Goal: Task Accomplishment & Management: Use online tool/utility

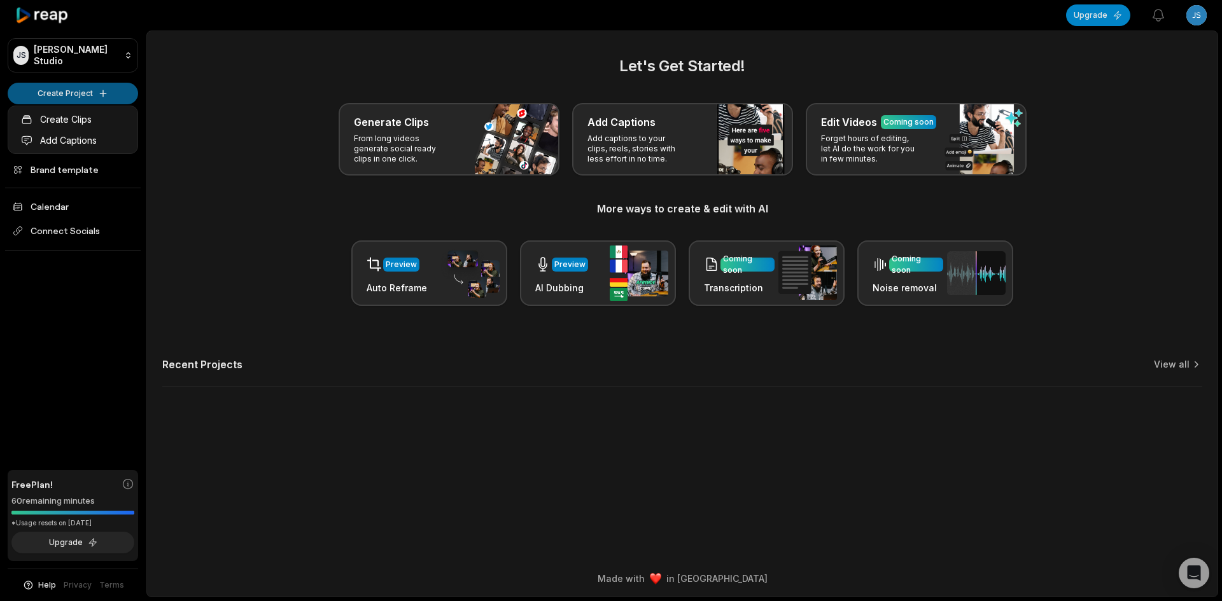
click at [99, 88] on html "JS Jackson's Studio Create Project Home Projects Brand template Calendar Connec…" at bounding box center [611, 300] width 1222 height 601
click at [93, 118] on link "Create Clips" at bounding box center [73, 119] width 124 height 21
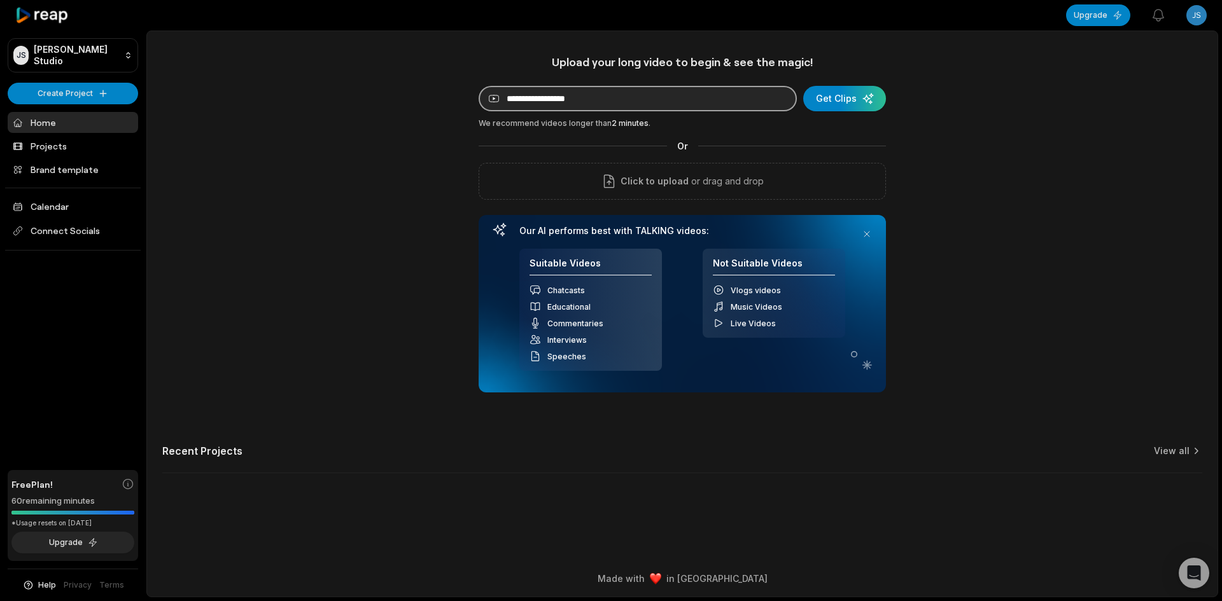
click at [540, 104] on input at bounding box center [638, 98] width 318 height 25
paste input "**********"
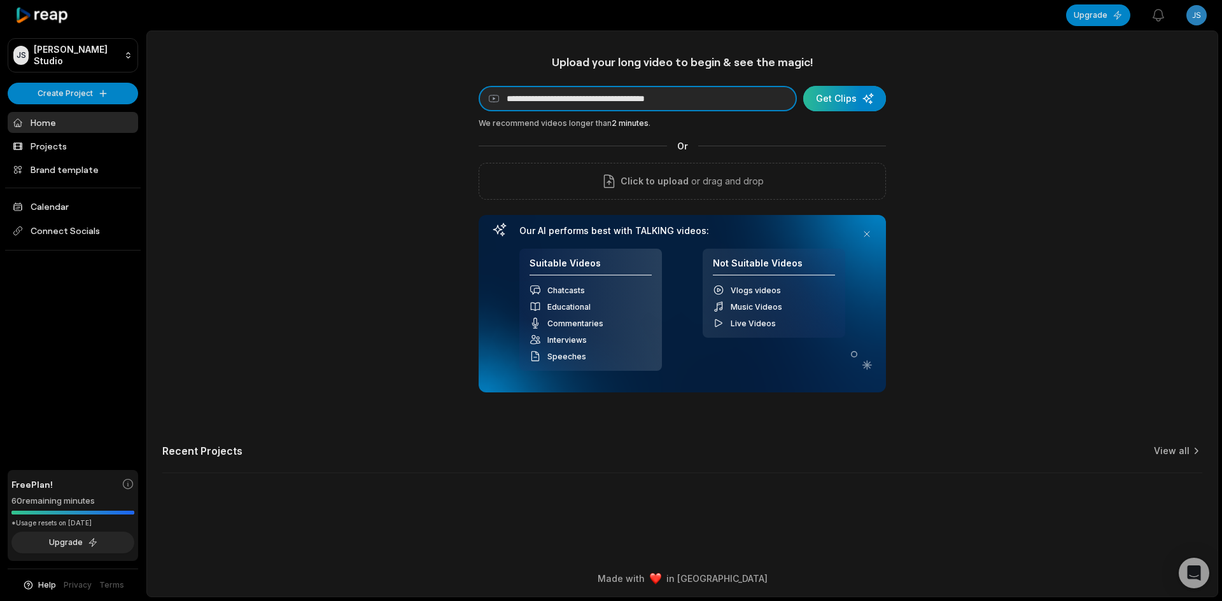
type input "**********"
click at [854, 95] on div "submit" at bounding box center [844, 98] width 83 height 25
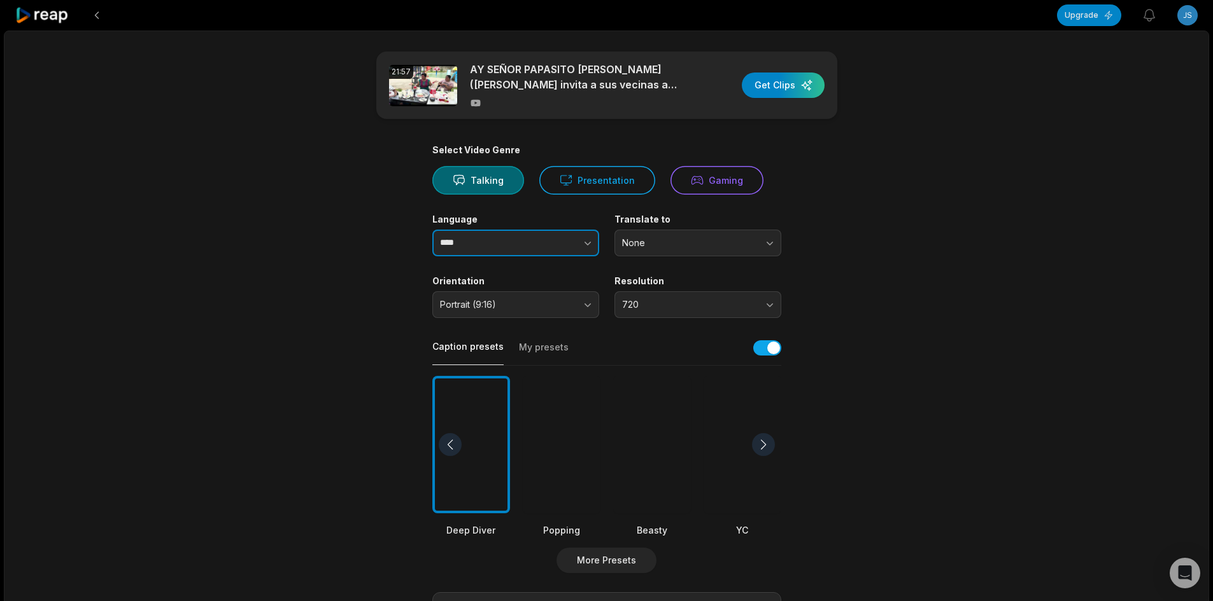
click at [547, 243] on button "button" at bounding box center [562, 243] width 73 height 27
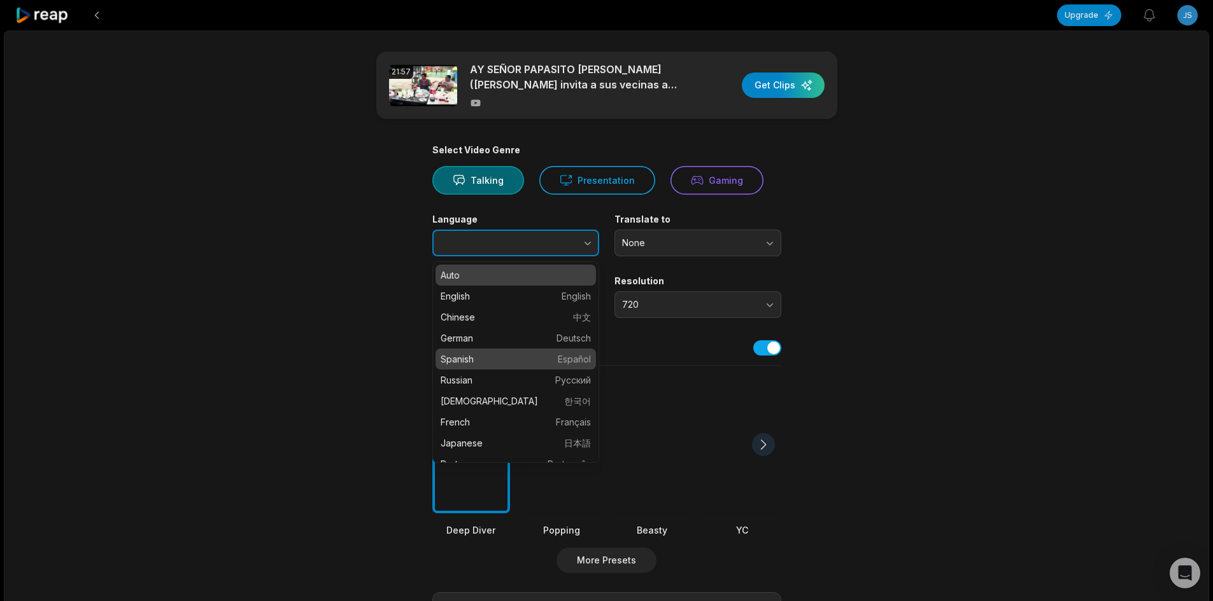
type input "*******"
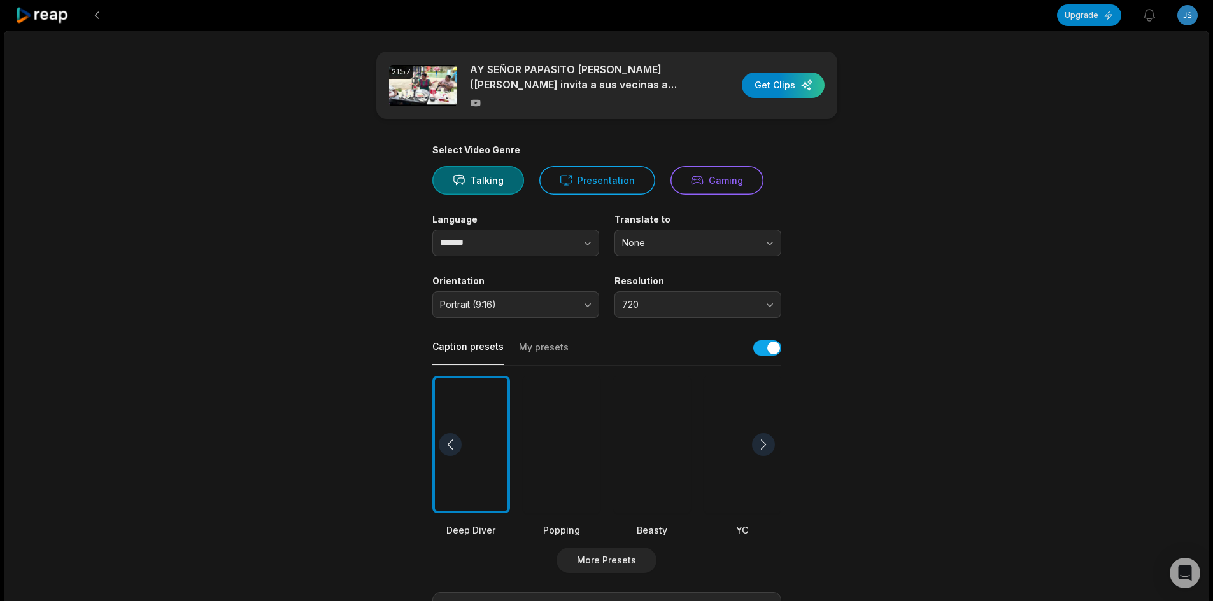
click at [677, 442] on div at bounding box center [652, 445] width 78 height 138
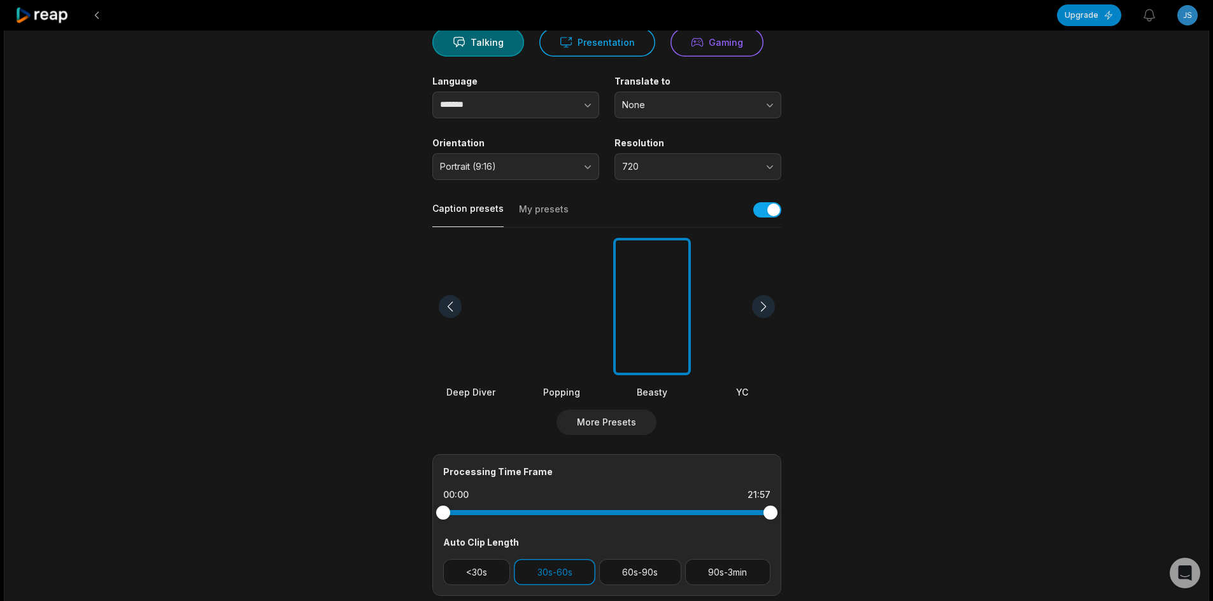
scroll to position [191, 0]
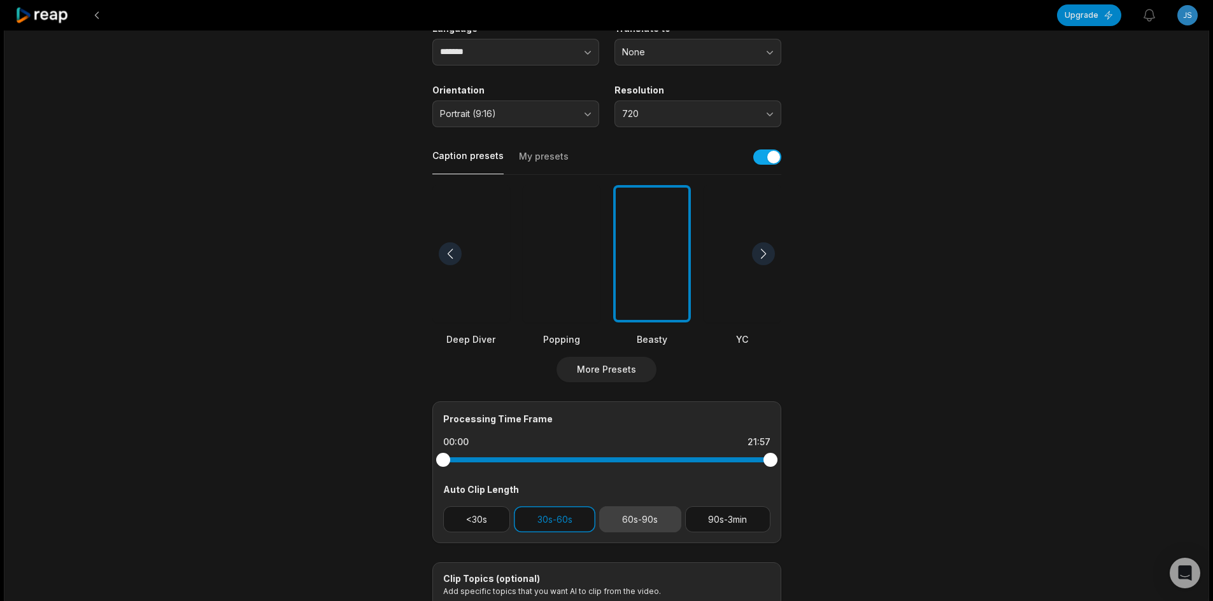
drag, startPoint x: 728, startPoint y: 526, endPoint x: 650, endPoint y: 519, distance: 77.9
click at [729, 526] on button "90s-3min" at bounding box center [727, 520] width 85 height 26
click at [556, 521] on button "30s-60s" at bounding box center [554, 520] width 81 height 26
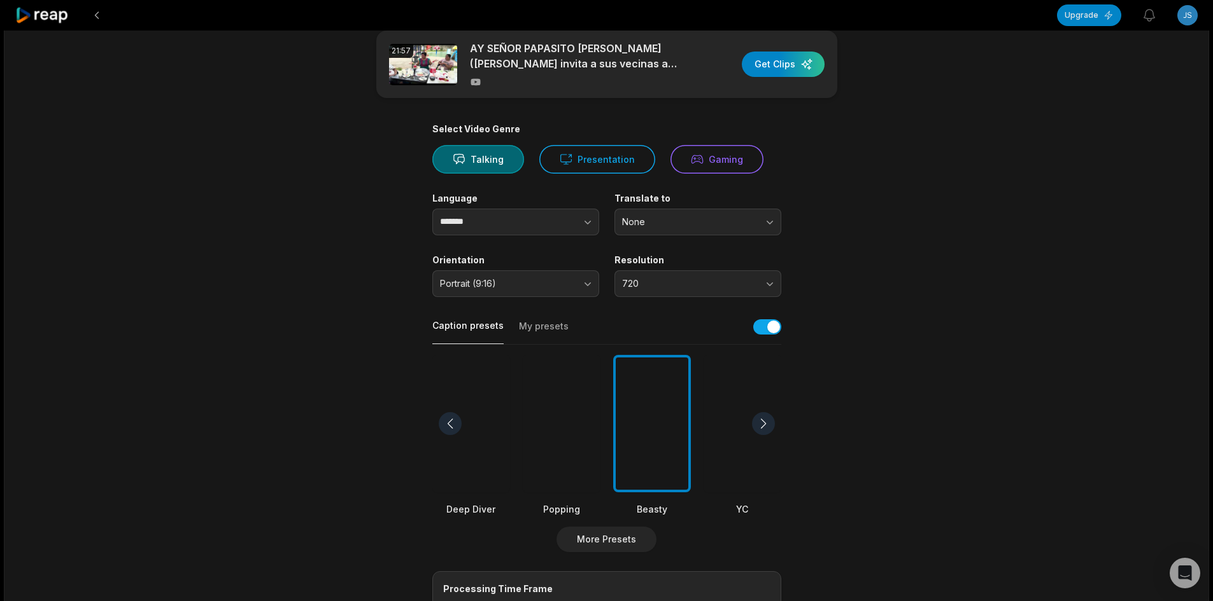
scroll to position [0, 0]
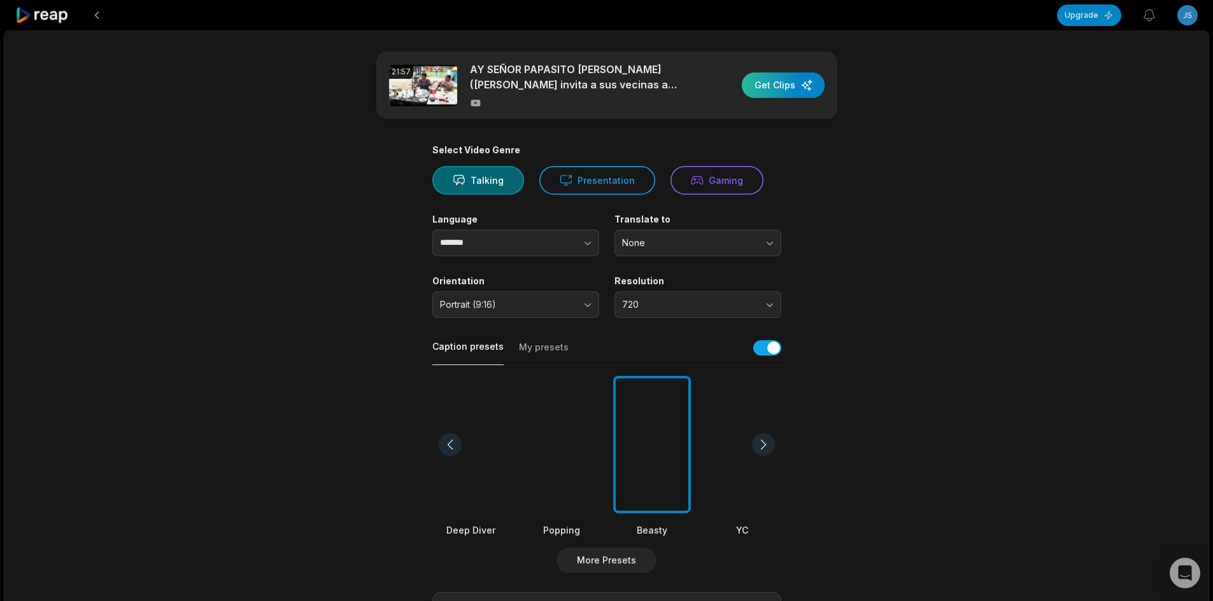
click at [798, 89] on div "button" at bounding box center [783, 85] width 83 height 25
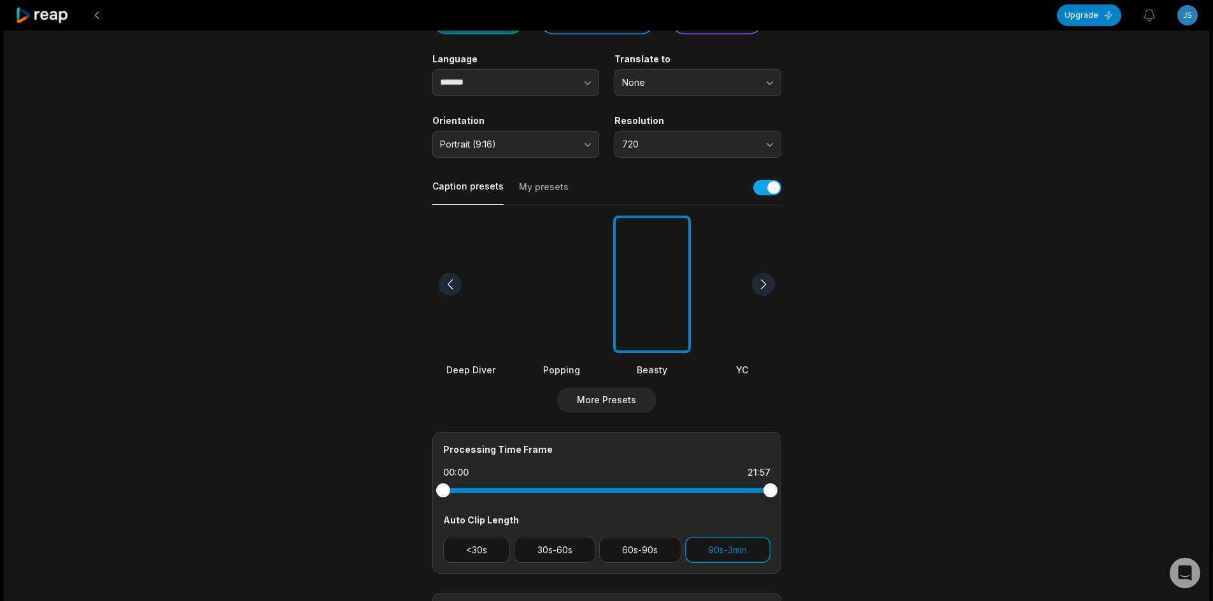
scroll to position [64, 0]
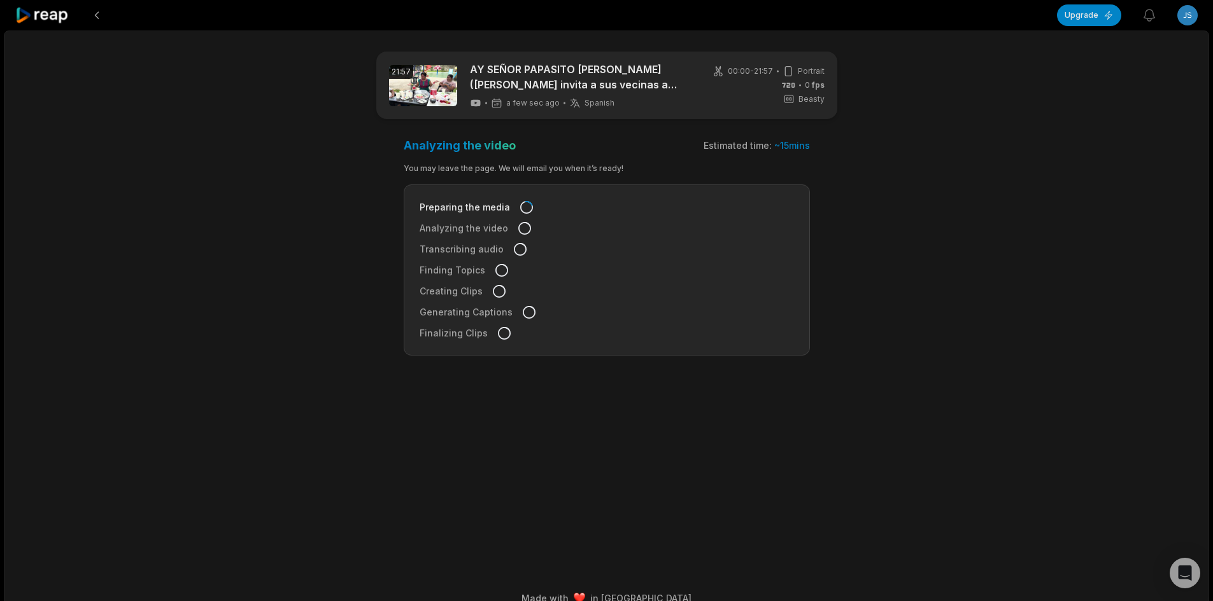
drag, startPoint x: 285, startPoint y: 1, endPoint x: 63, endPoint y: 17, distance: 222.1
click at [63, 17] on icon at bounding box center [42, 15] width 54 height 17
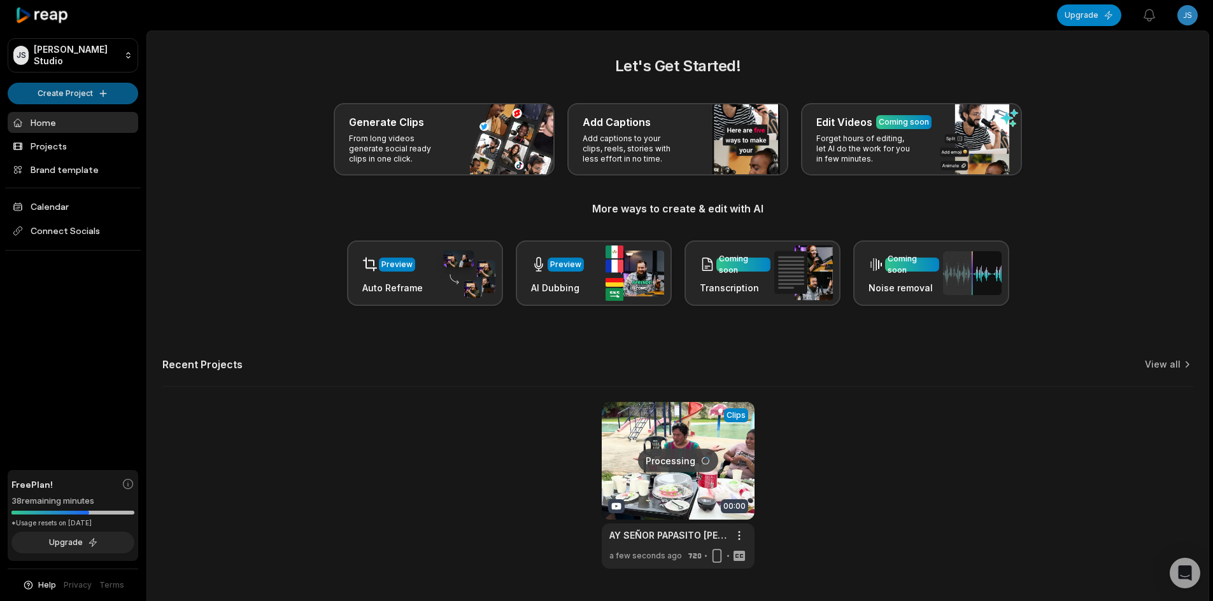
click at [69, 91] on html "JS Jackson's Studio Create Project Home Projects Brand template Calendar Connec…" at bounding box center [606, 300] width 1213 height 601
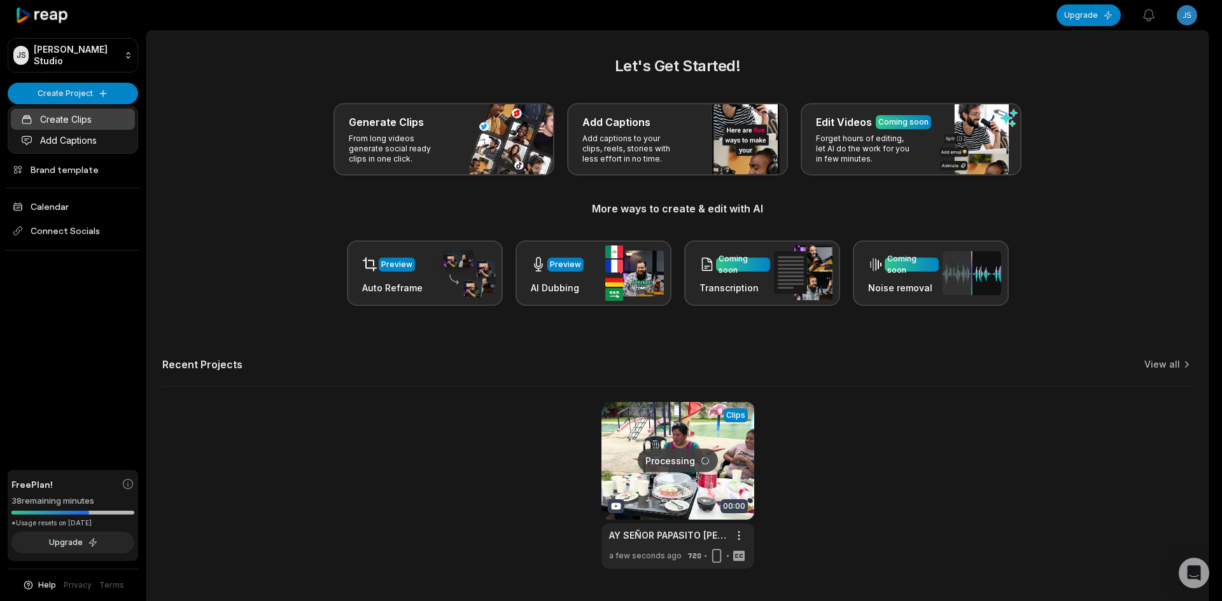
click at [81, 125] on link "Create Clips" at bounding box center [73, 119] width 124 height 21
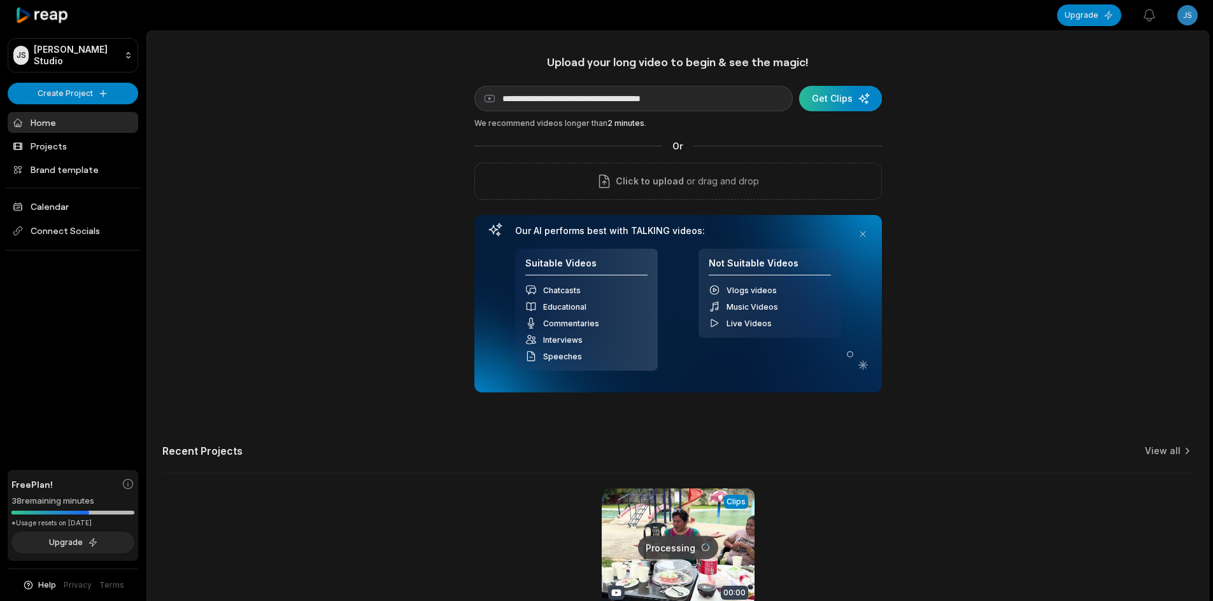
type input "**********"
click at [823, 100] on div "submit" at bounding box center [840, 98] width 83 height 25
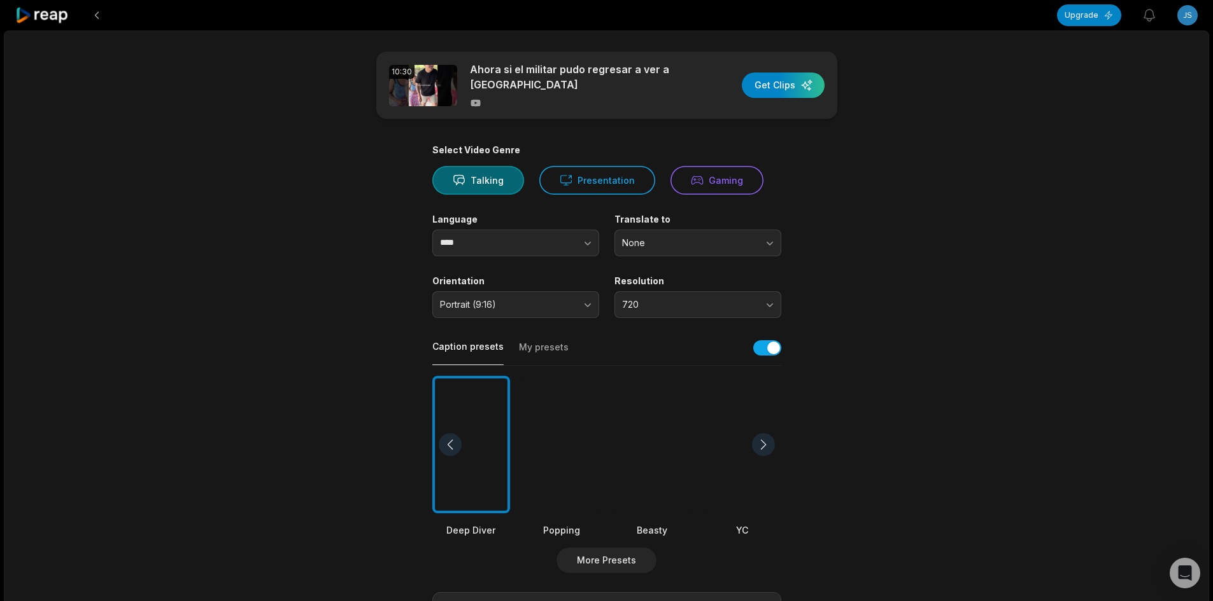
click at [722, 446] on div at bounding box center [742, 445] width 78 height 138
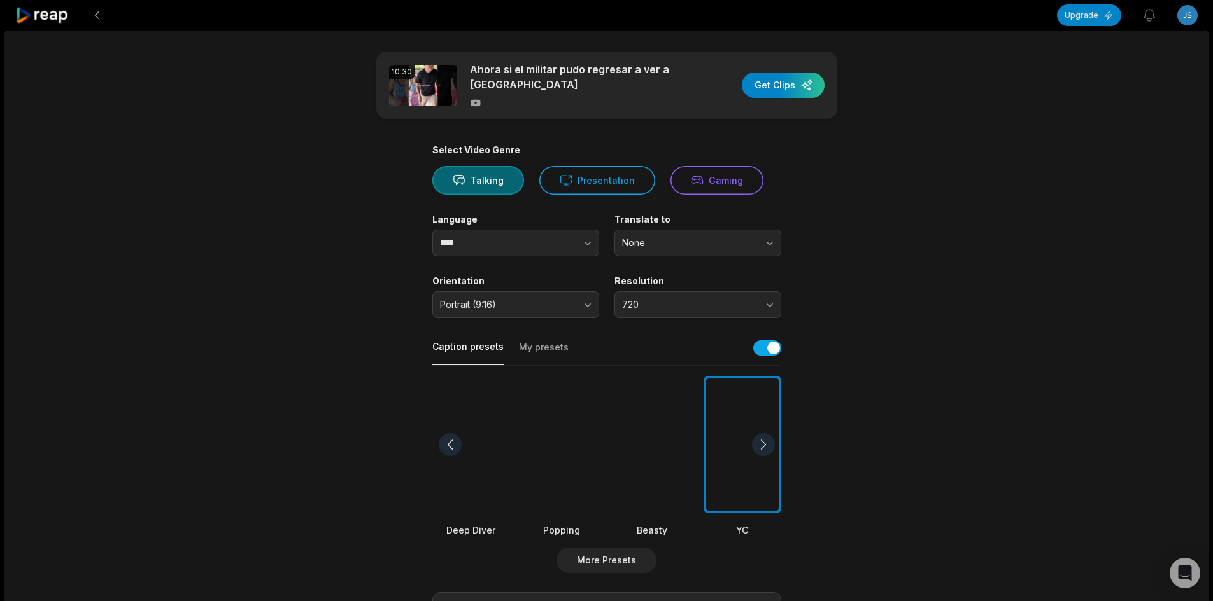
click at [659, 442] on div at bounding box center [652, 445] width 78 height 138
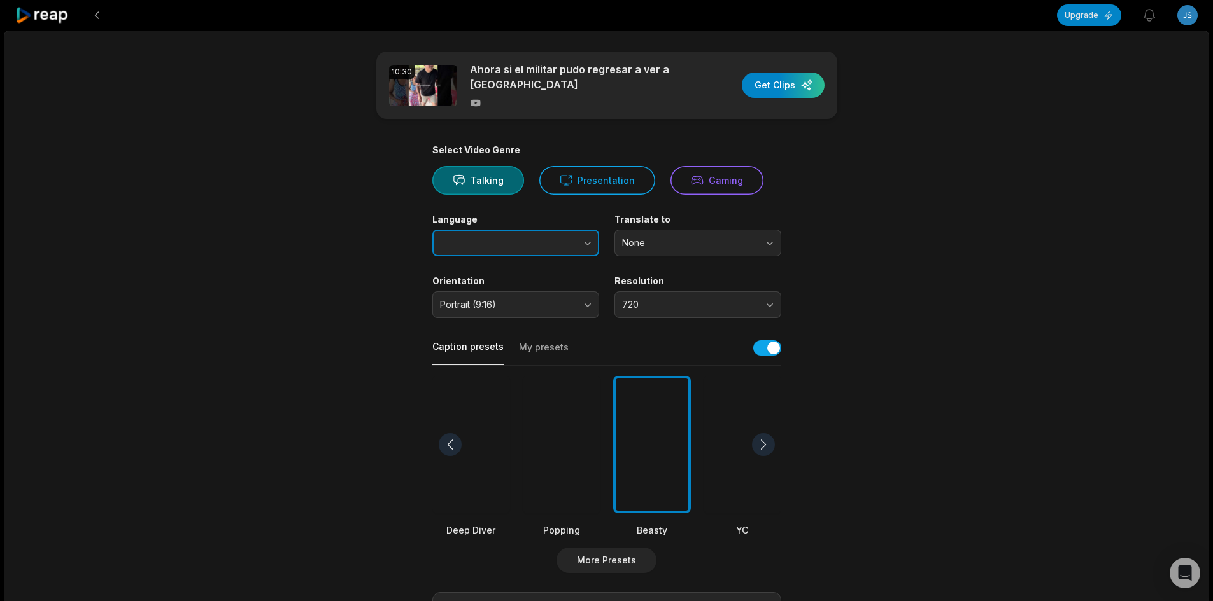
click at [540, 236] on button "button" at bounding box center [562, 243] width 73 height 27
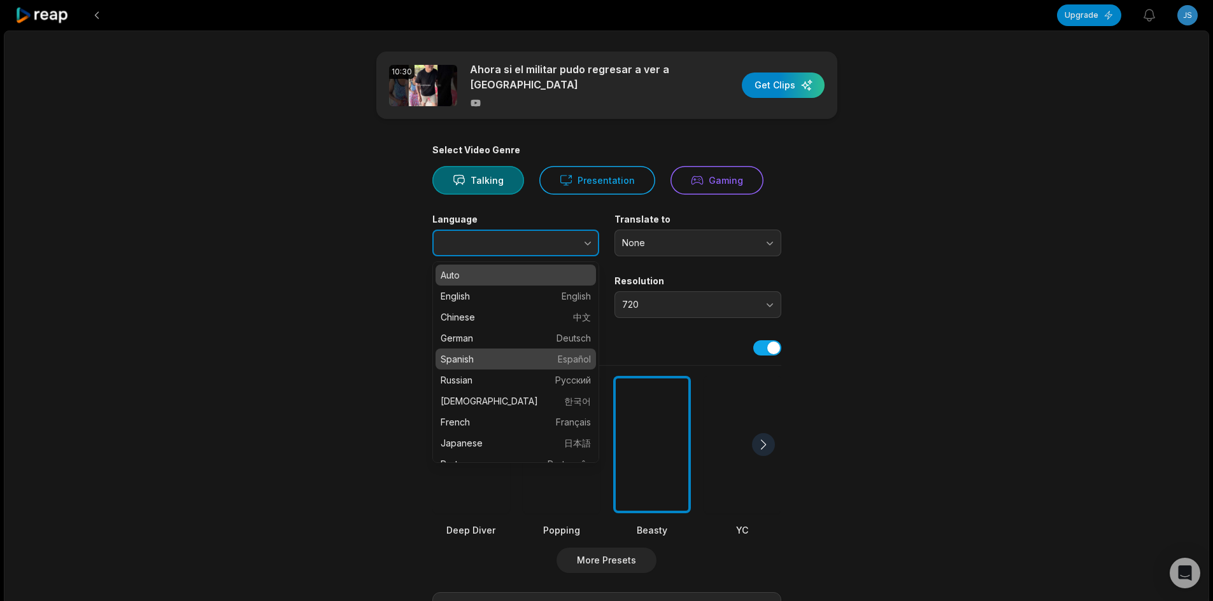
type input "*******"
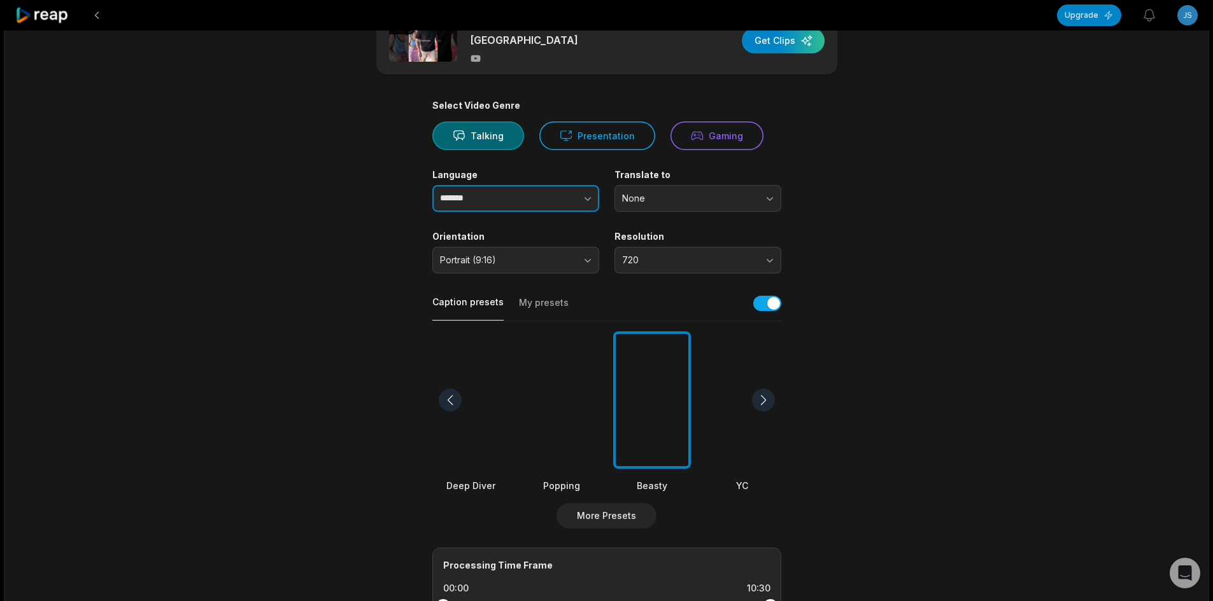
scroll to position [255, 0]
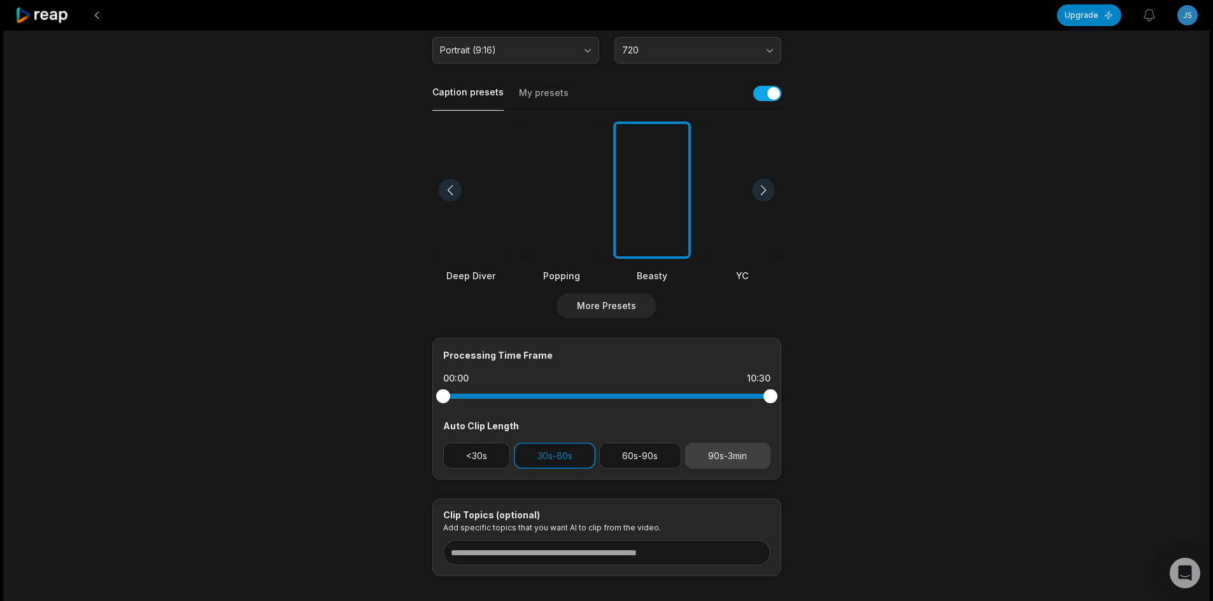
click at [733, 453] on button "90s-3min" at bounding box center [727, 456] width 85 height 26
click at [571, 453] on button "30s-60s" at bounding box center [554, 456] width 81 height 26
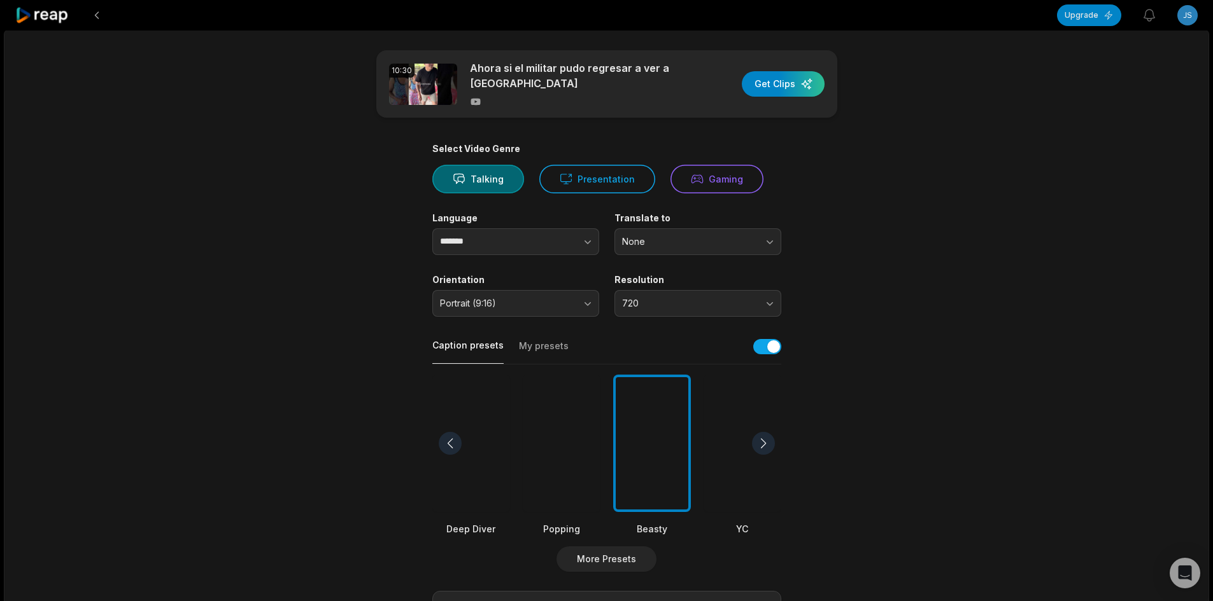
scroll to position [0, 0]
click at [784, 87] on div "button" at bounding box center [783, 85] width 83 height 25
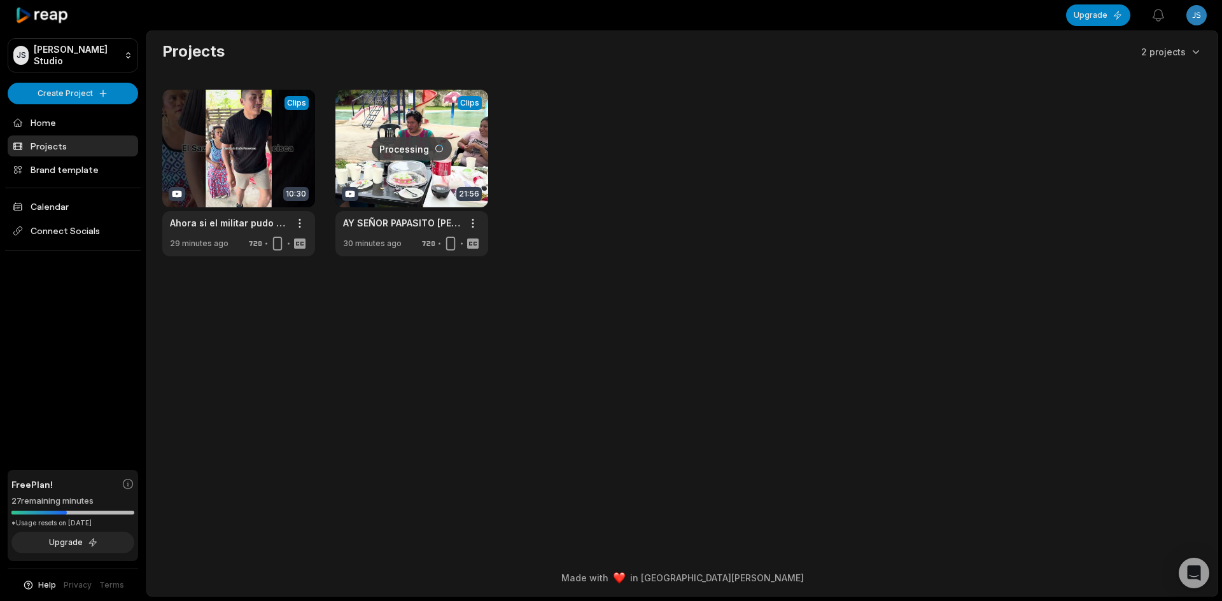
click at [81, 90] on html "JS Jackson's Studio Create Project Home Projects Brand template Calendar Connec…" at bounding box center [611, 300] width 1222 height 601
click at [81, 129] on link "Create Clips" at bounding box center [73, 119] width 124 height 21
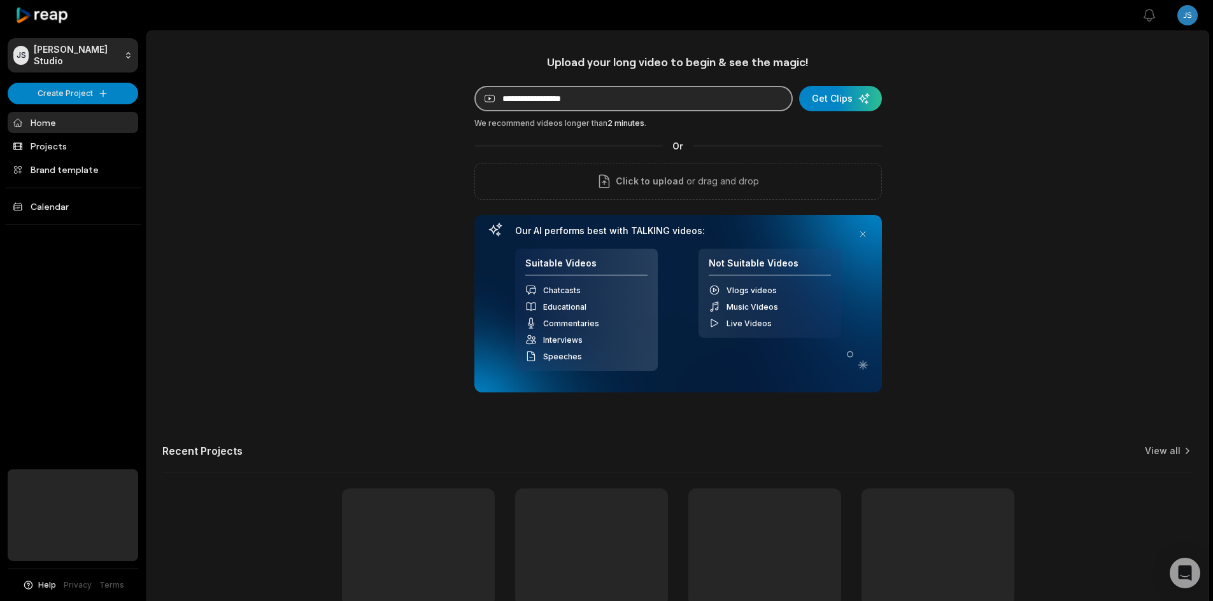
click at [591, 99] on input at bounding box center [633, 98] width 318 height 25
paste input "**********"
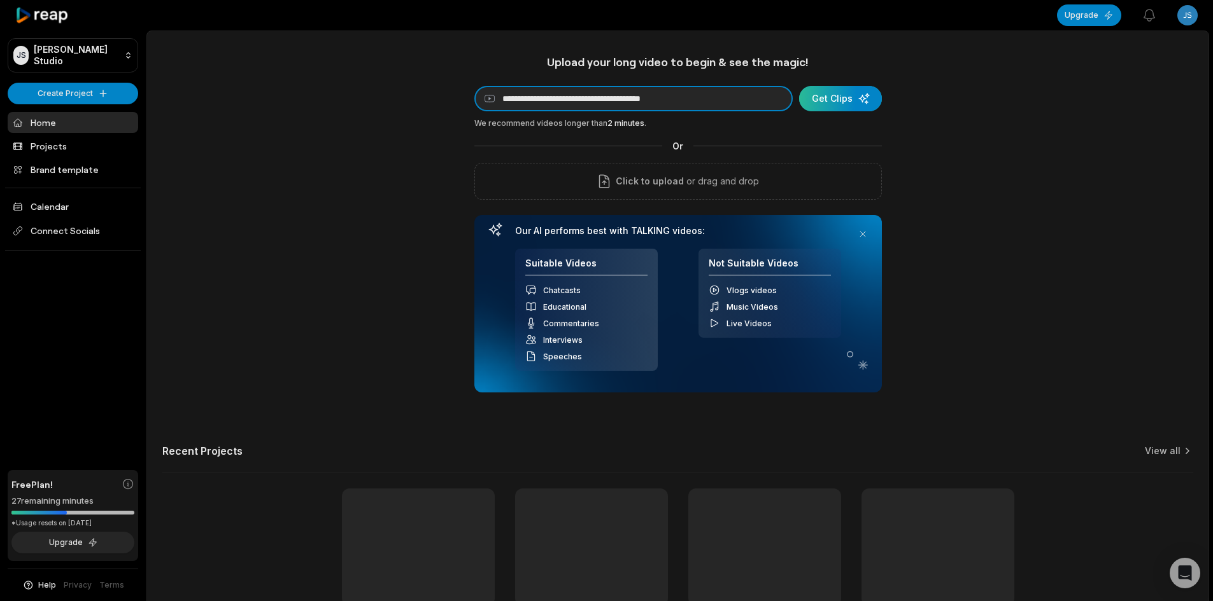
type input "**********"
click at [860, 98] on div "submit" at bounding box center [840, 98] width 83 height 25
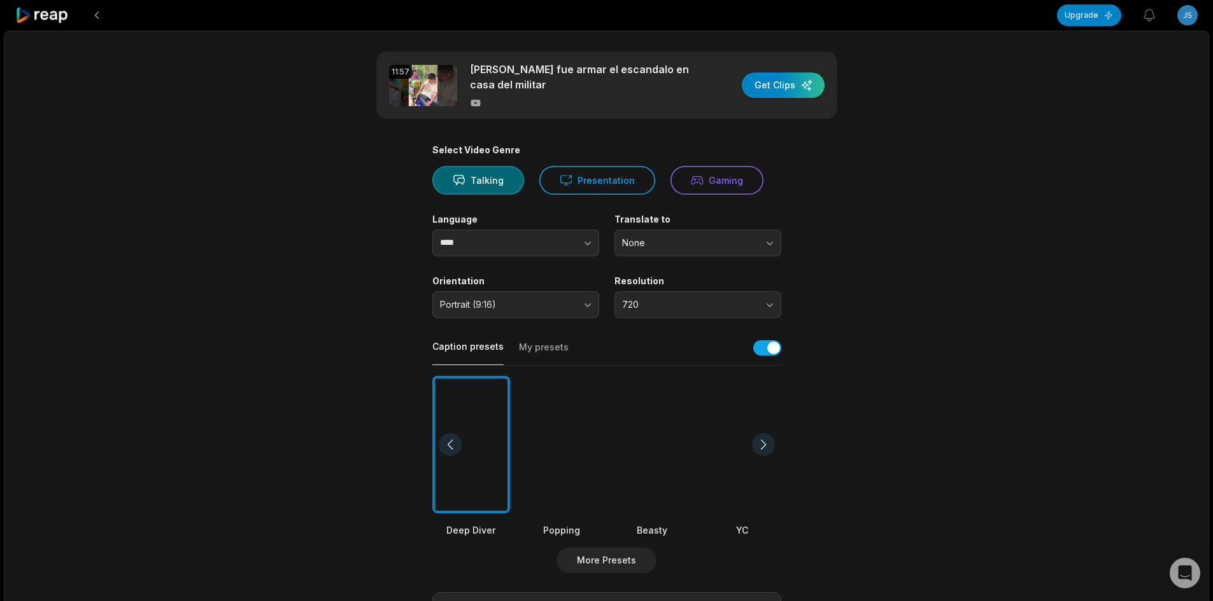
click at [733, 453] on div at bounding box center [742, 445] width 78 height 138
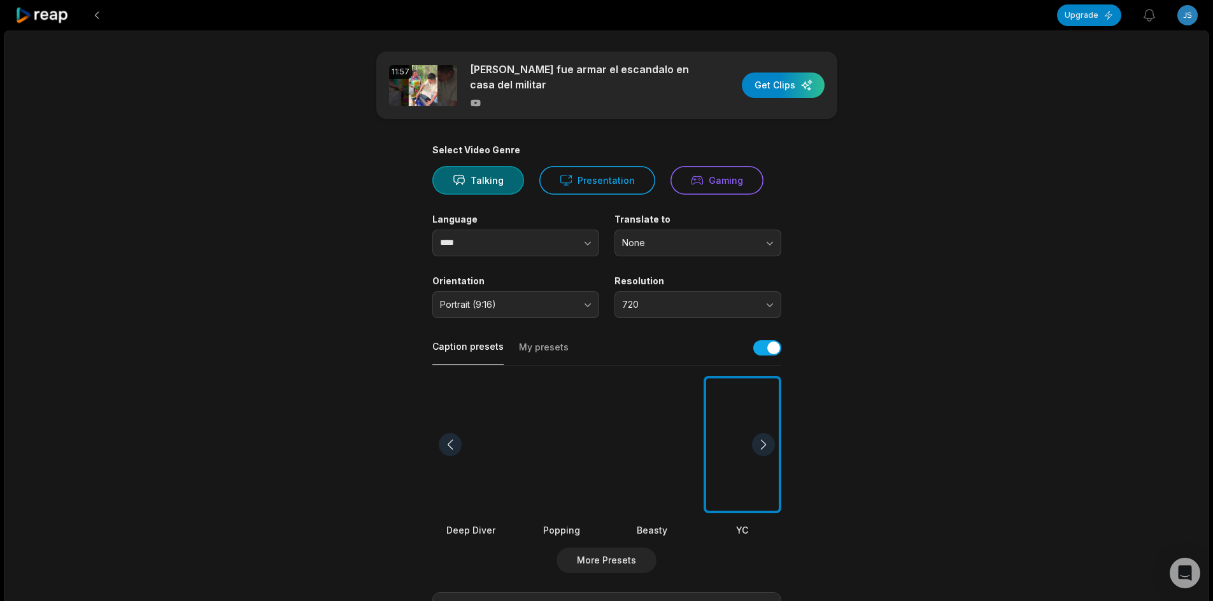
click at [660, 444] on div at bounding box center [652, 445] width 78 height 138
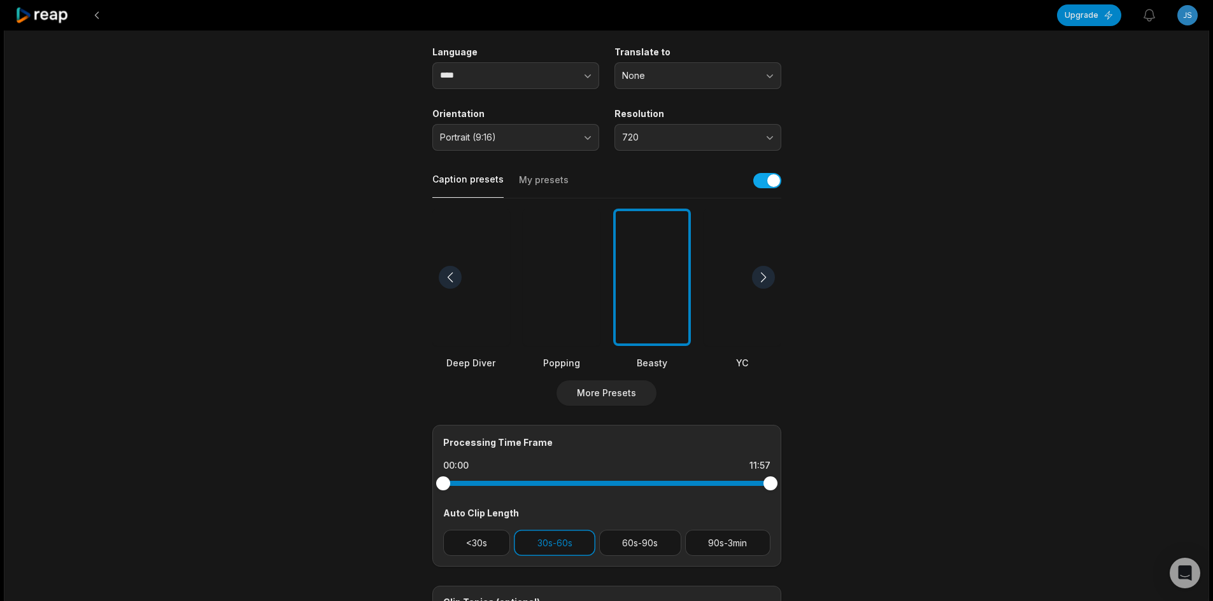
scroll to position [191, 0]
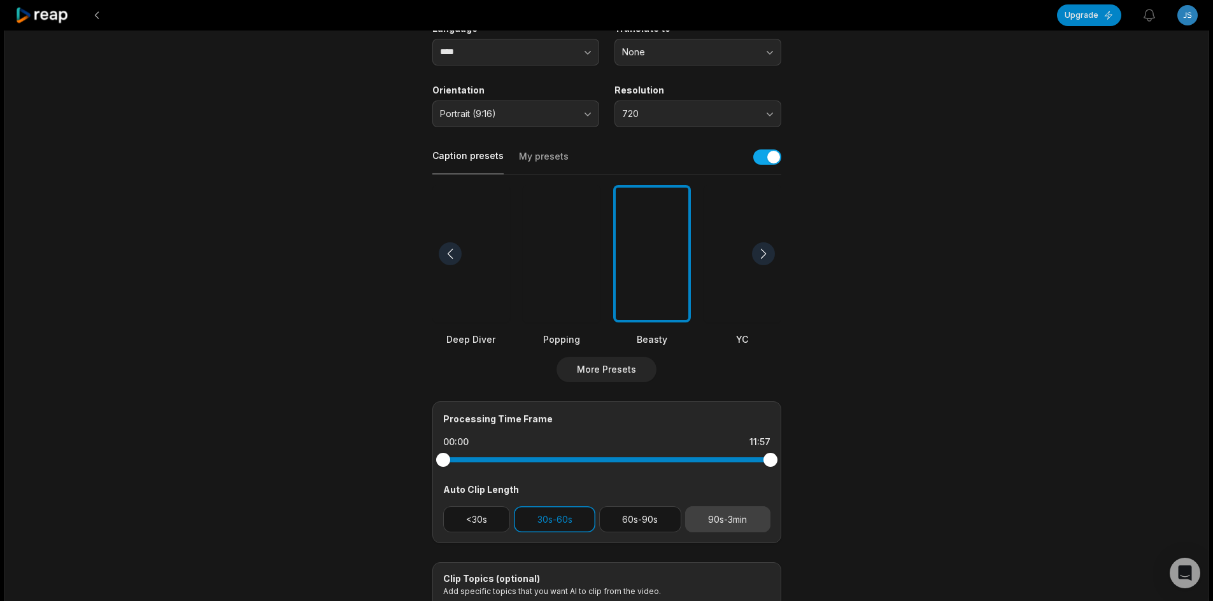
click at [726, 521] on button "90s-3min" at bounding box center [727, 520] width 85 height 26
click at [574, 523] on button "30s-60s" at bounding box center [554, 520] width 81 height 26
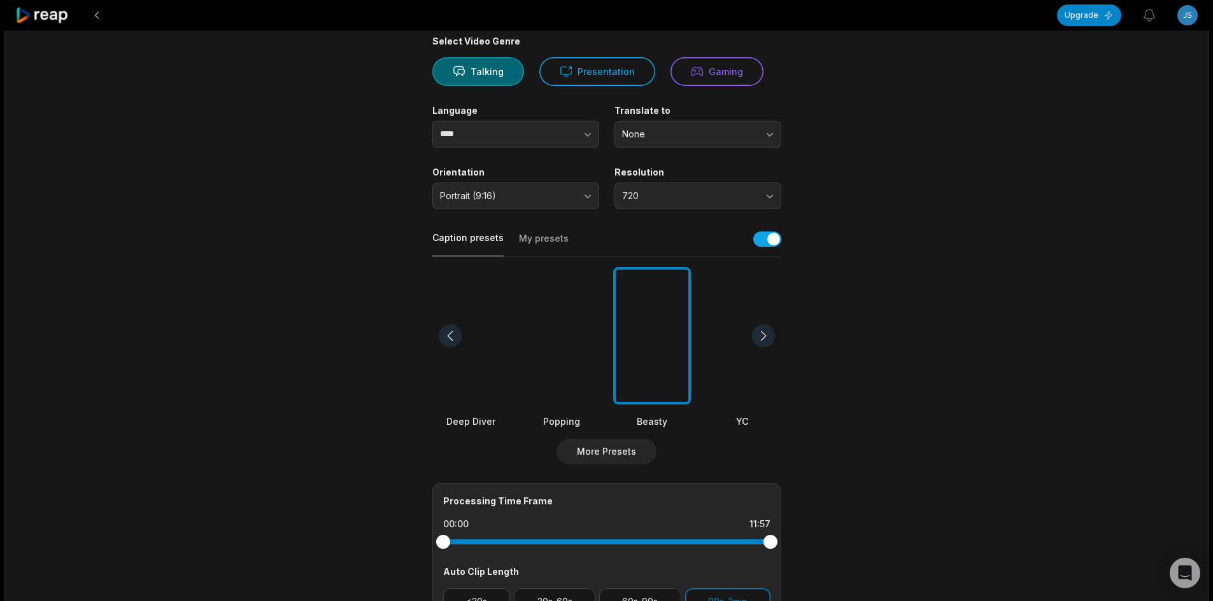
scroll to position [0, 0]
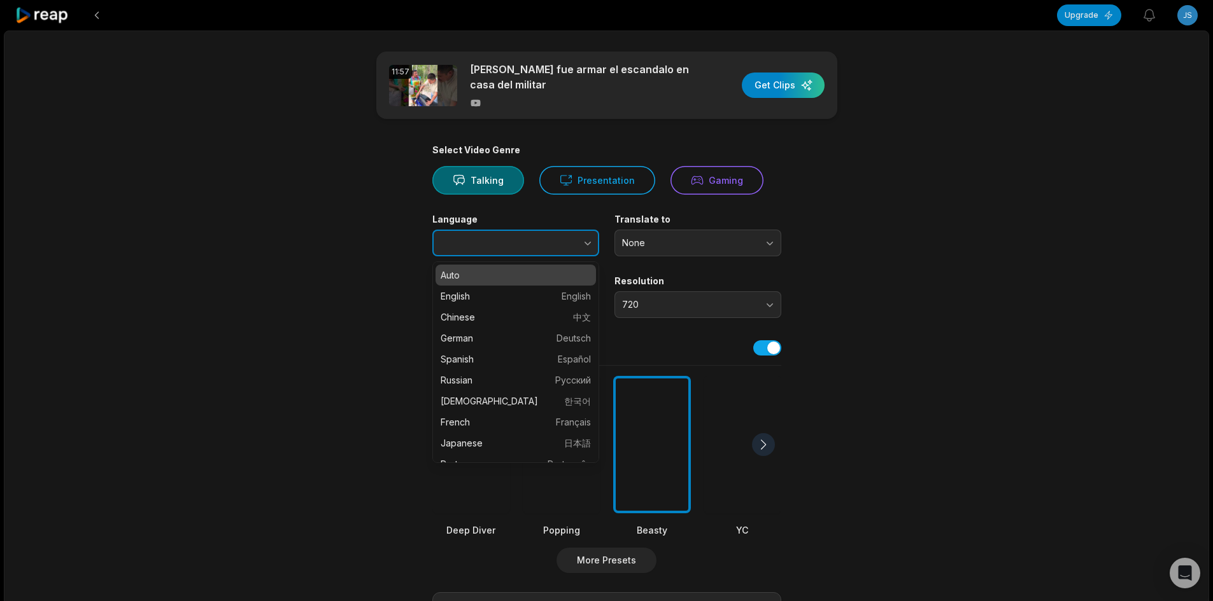
click at [544, 246] on button "button" at bounding box center [562, 243] width 73 height 27
type input "*******"
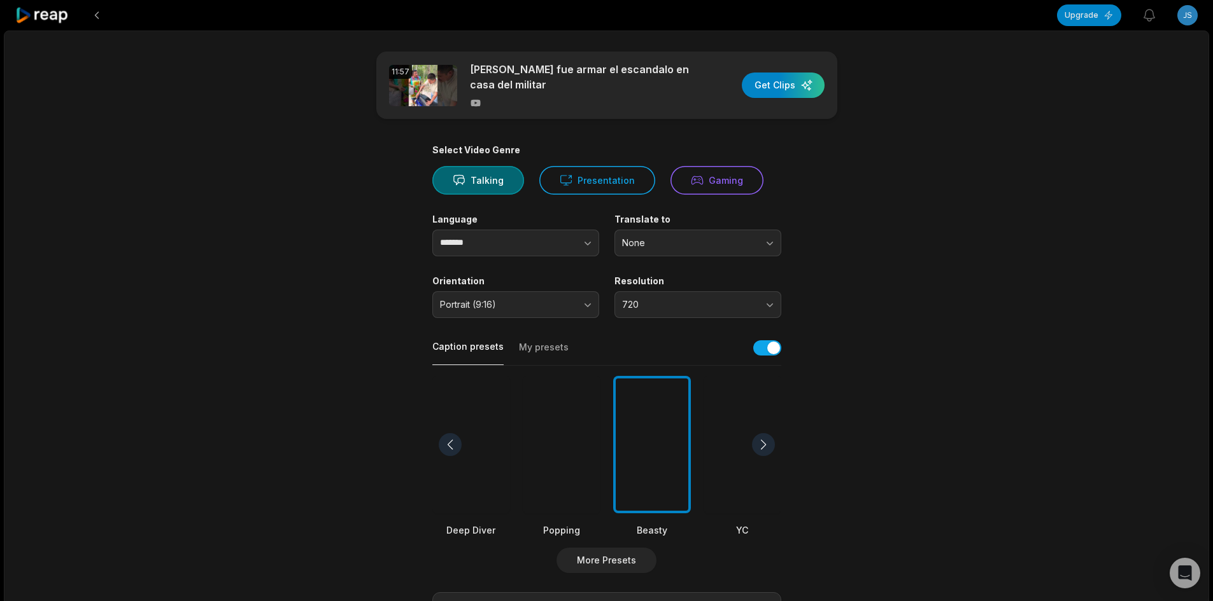
click at [781, 71] on div "11:57 Doña Cata fue armar el escandalo en casa del militar Get Clips" at bounding box center [606, 85] width 461 height 67
click at [779, 81] on div "button" at bounding box center [783, 85] width 83 height 25
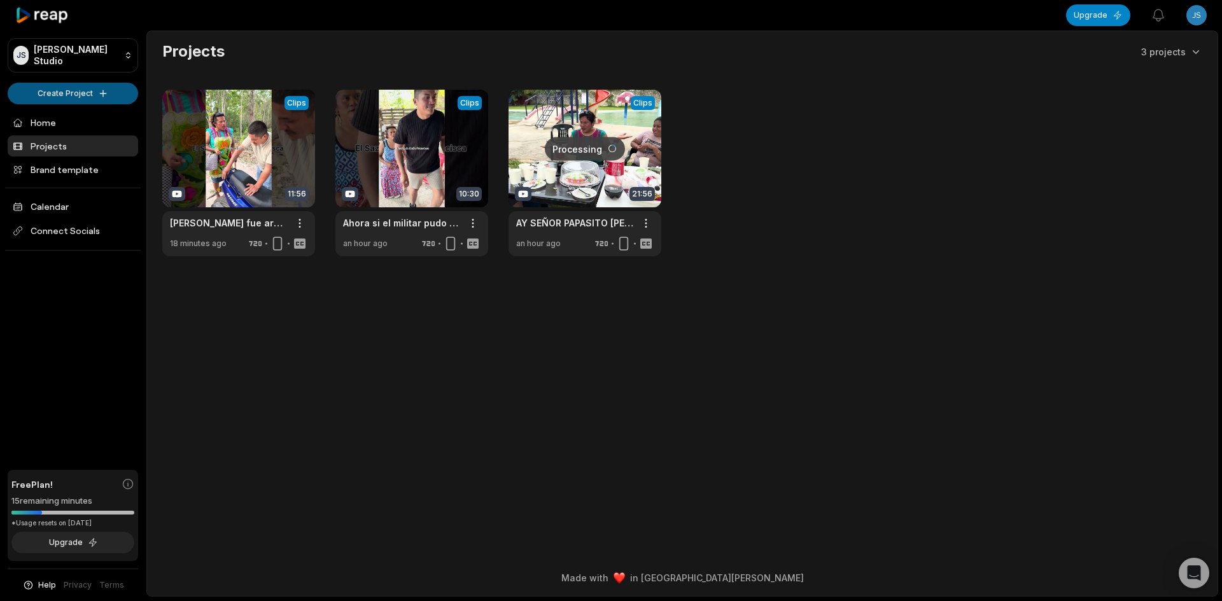
click at [67, 83] on html "[PERSON_NAME] Studio Create Project Home Projects Brand template Calendar Conne…" at bounding box center [611, 300] width 1222 height 601
click at [76, 116] on link "Create Clips" at bounding box center [73, 119] width 124 height 21
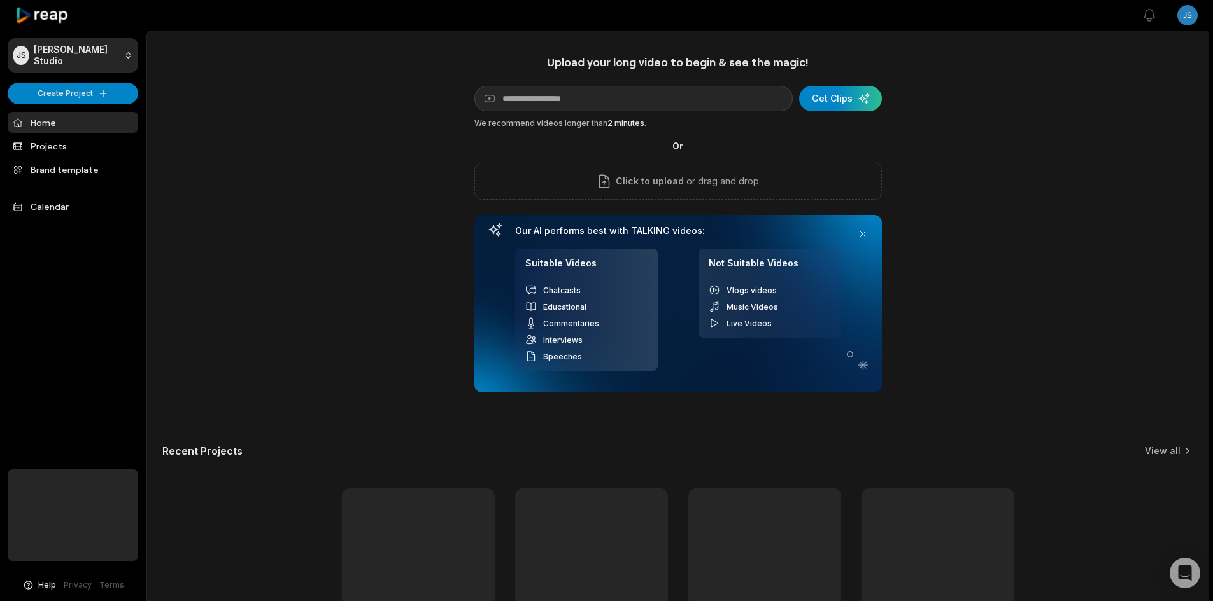
click at [584, 77] on div "Upload your long video to begin & see the magic! YouTube link Get Clips We reco…" at bounding box center [677, 224] width 407 height 338
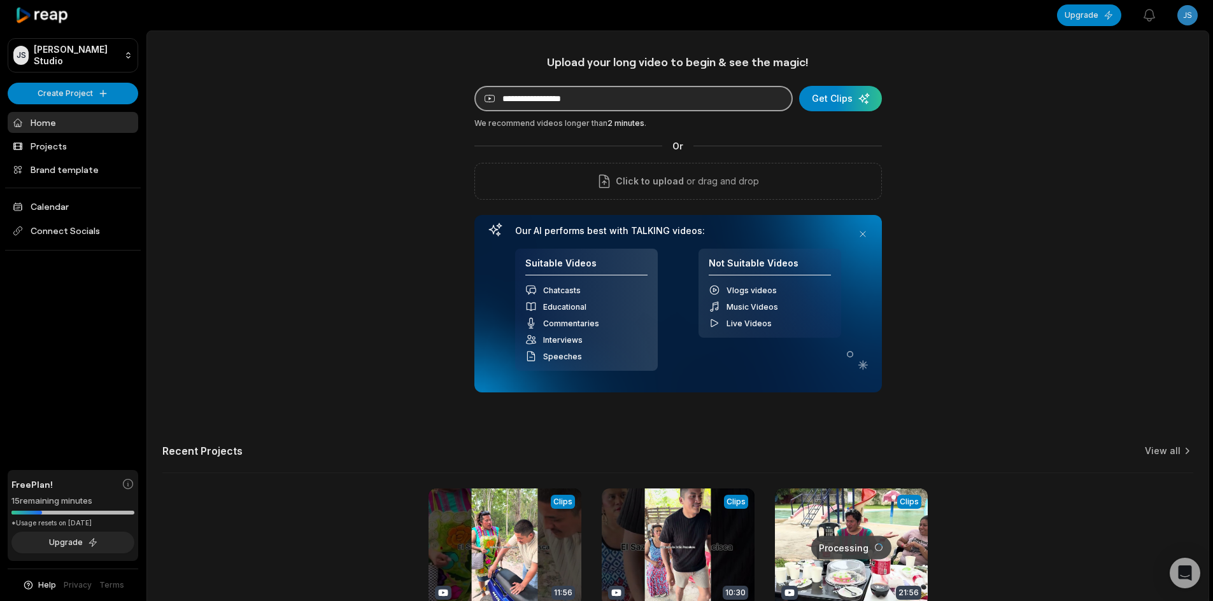
click at [577, 95] on input at bounding box center [633, 98] width 318 height 25
paste input "**********"
type input "**********"
click at [839, 100] on div "submit" at bounding box center [840, 98] width 83 height 25
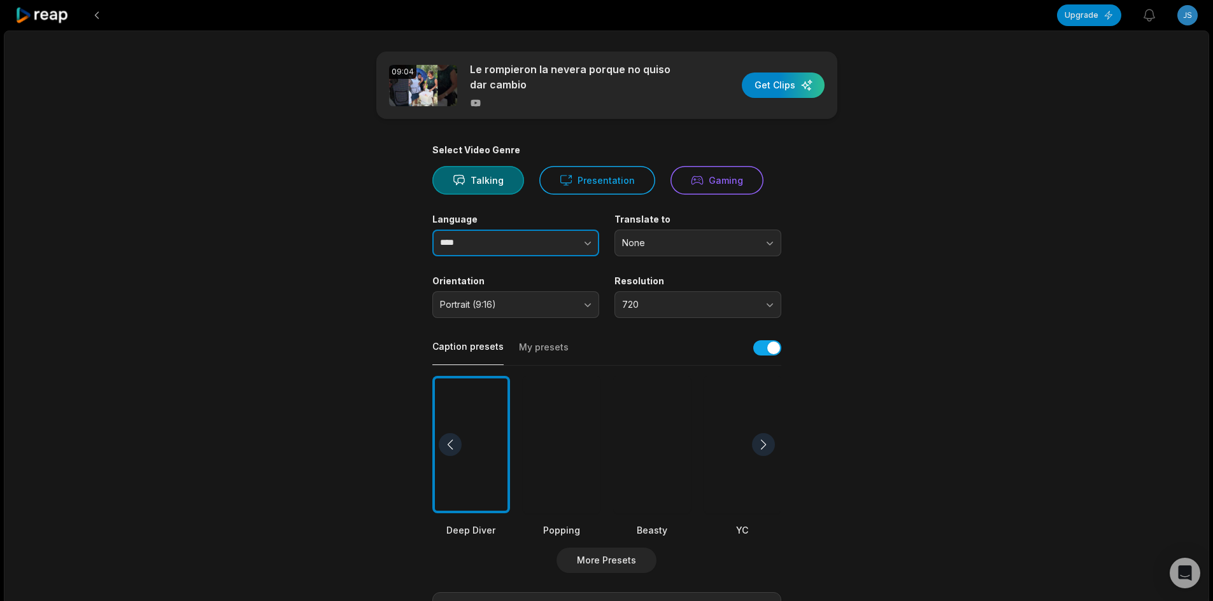
click at [512, 232] on input "****" at bounding box center [515, 243] width 167 height 27
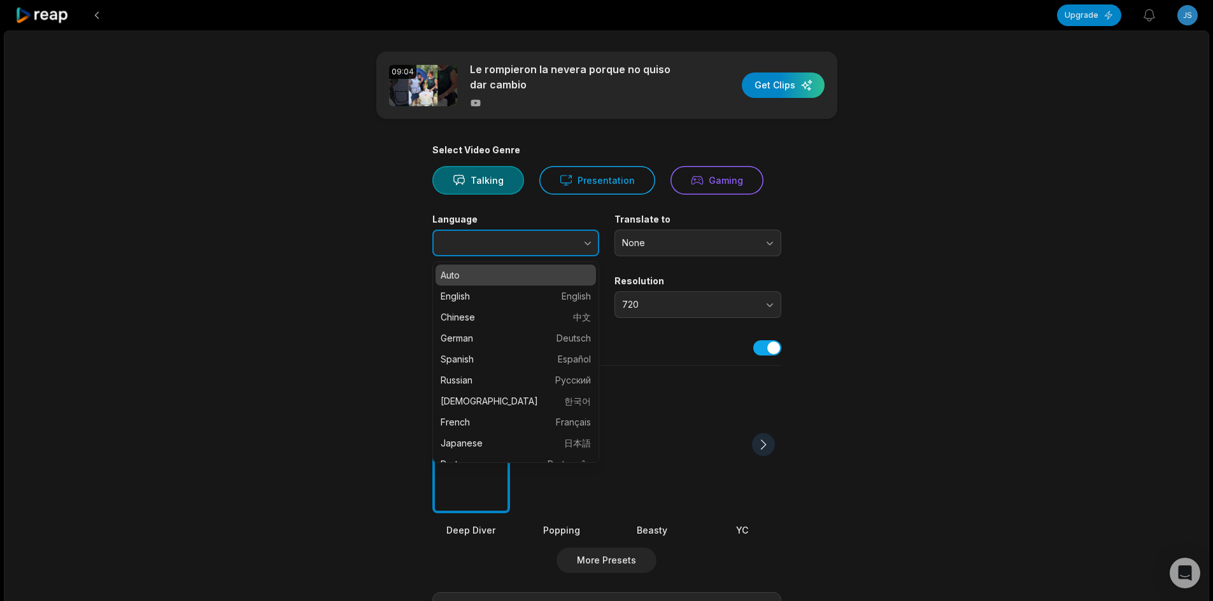
click at [546, 240] on button "button" at bounding box center [562, 243] width 73 height 27
type input "*******"
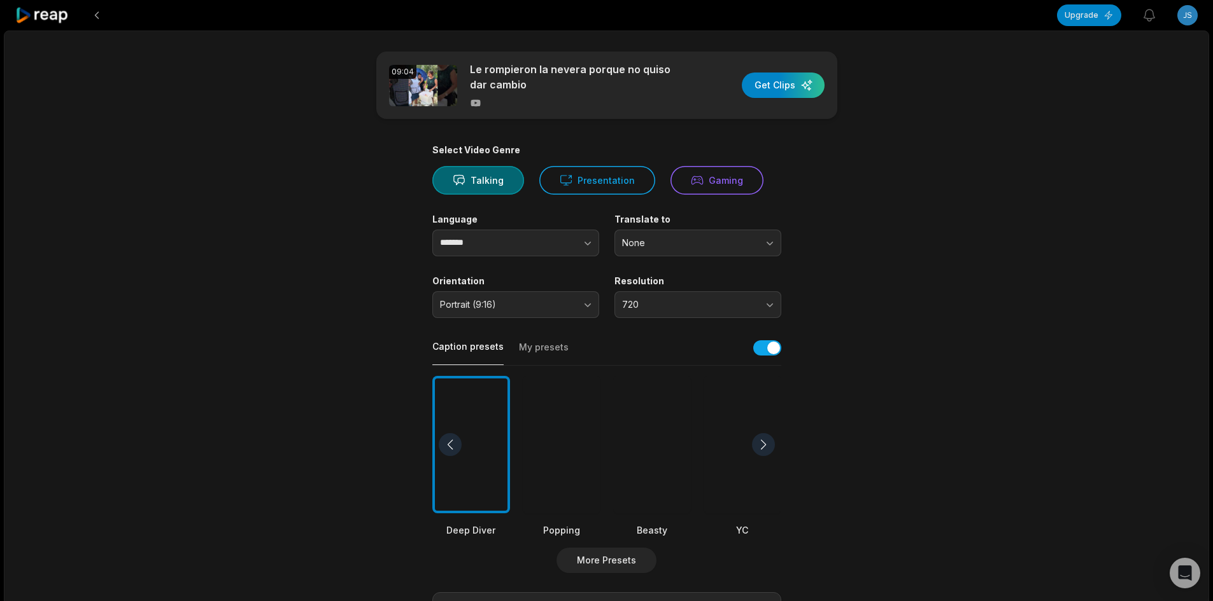
click at [715, 418] on div at bounding box center [742, 445] width 78 height 138
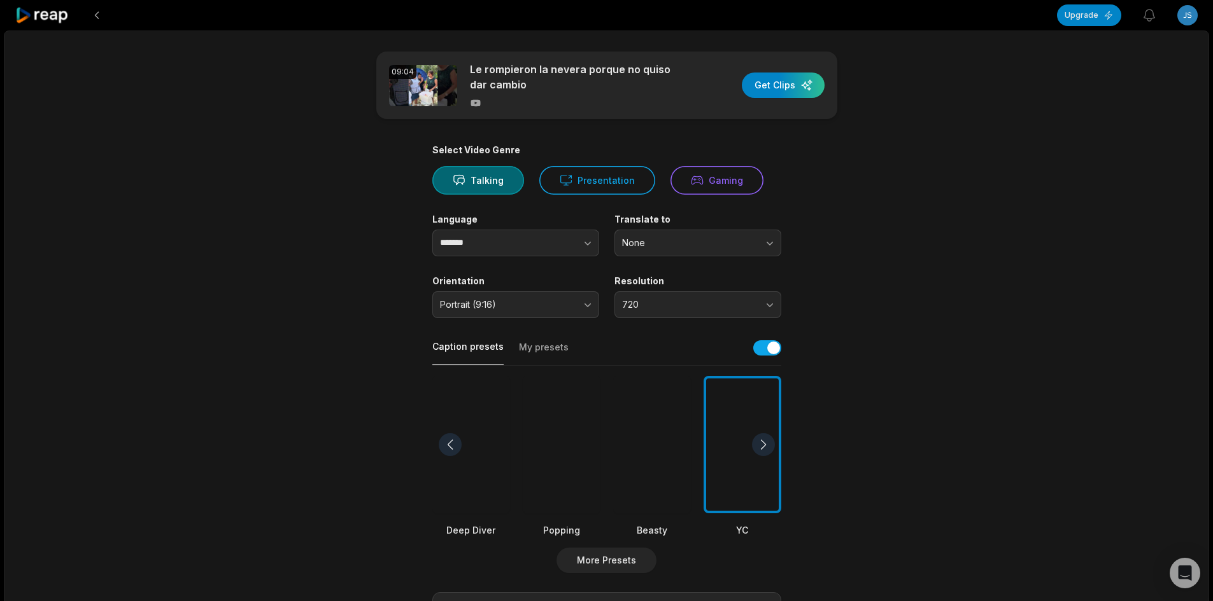
click at [687, 427] on div at bounding box center [652, 445] width 78 height 138
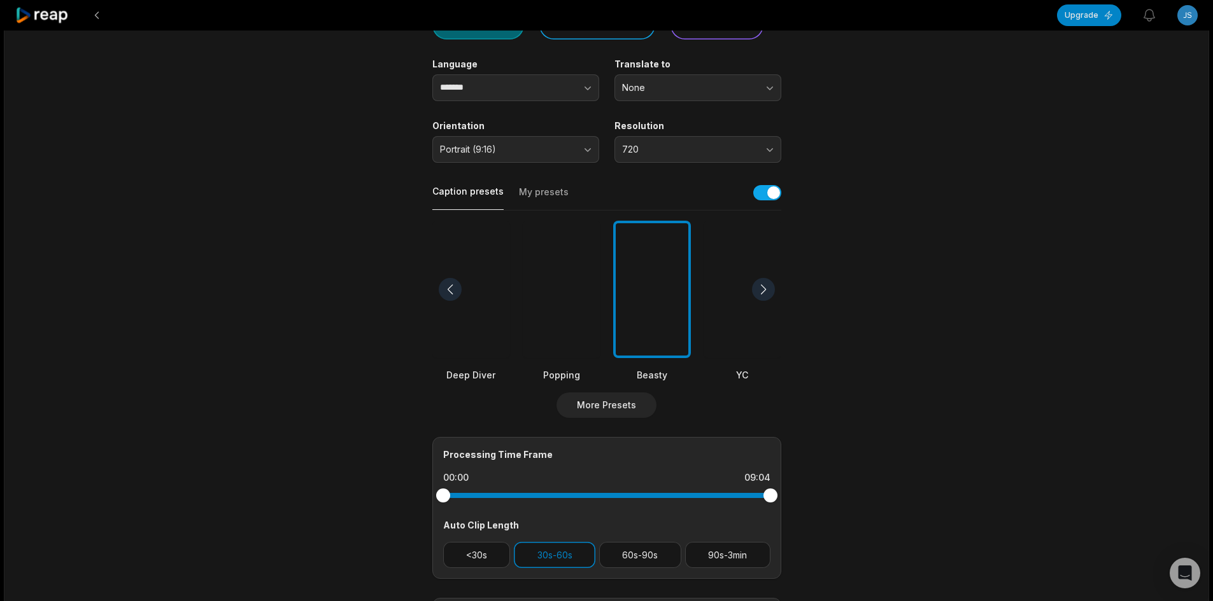
scroll to position [191, 0]
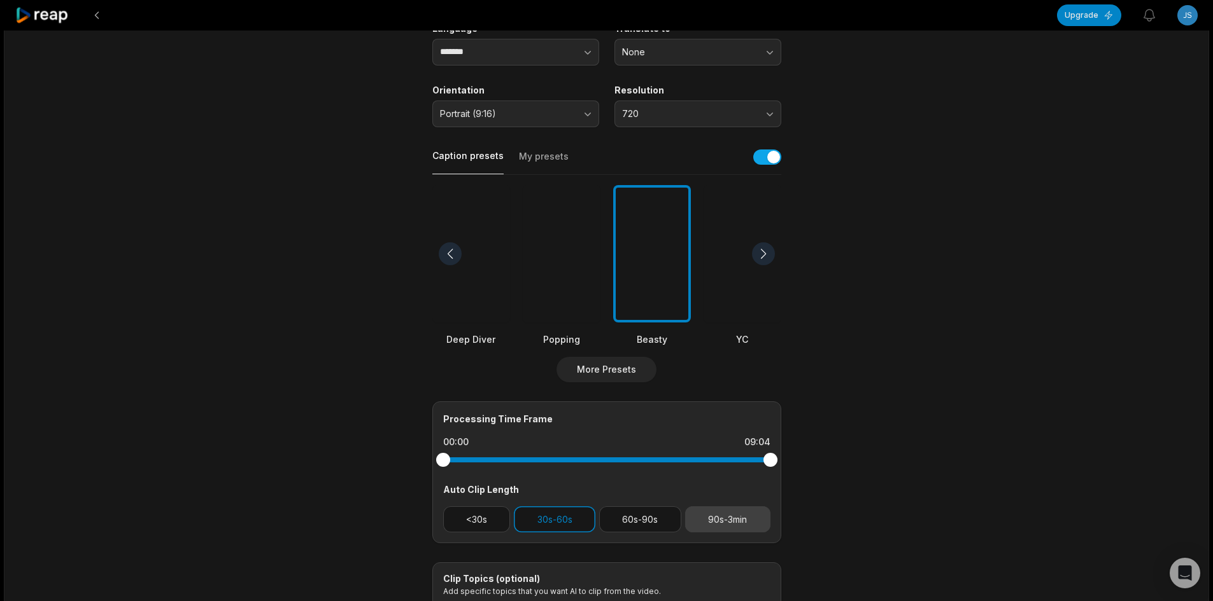
click at [731, 521] on button "90s-3min" at bounding box center [727, 520] width 85 height 26
click at [549, 516] on button "30s-60s" at bounding box center [554, 520] width 81 height 26
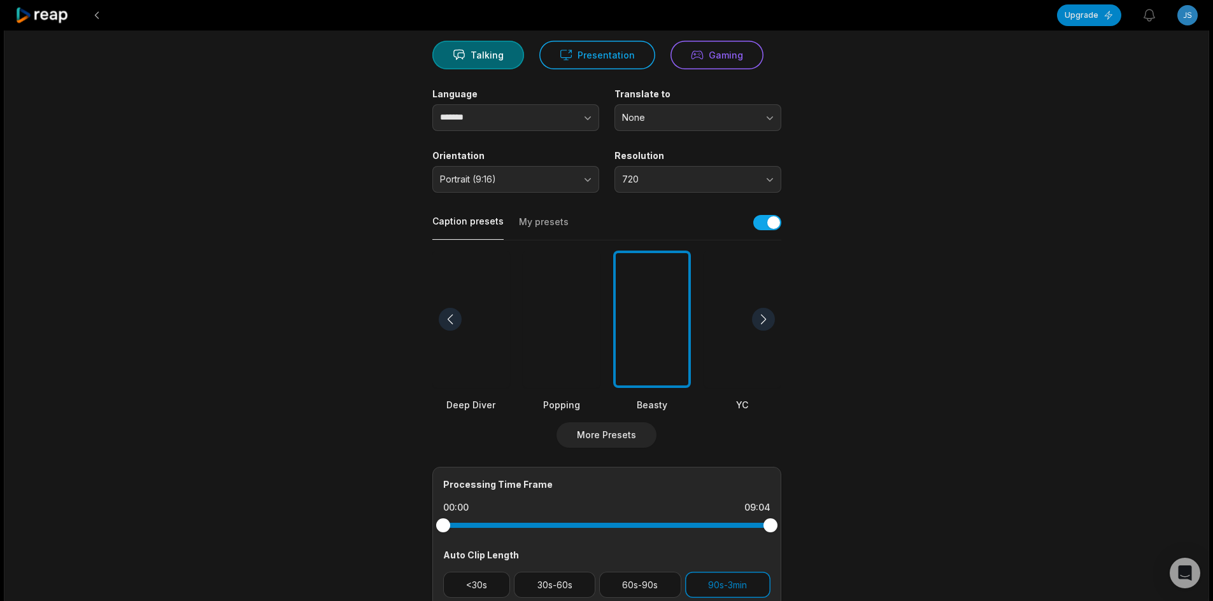
scroll to position [0, 0]
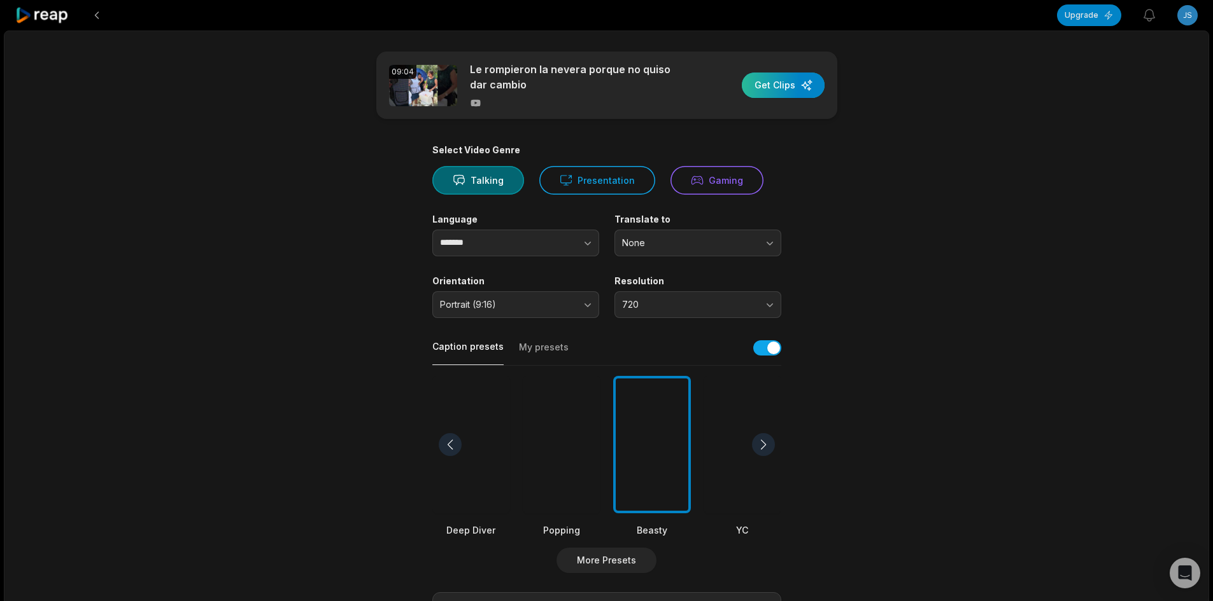
click at [785, 83] on div "button" at bounding box center [783, 85] width 83 height 25
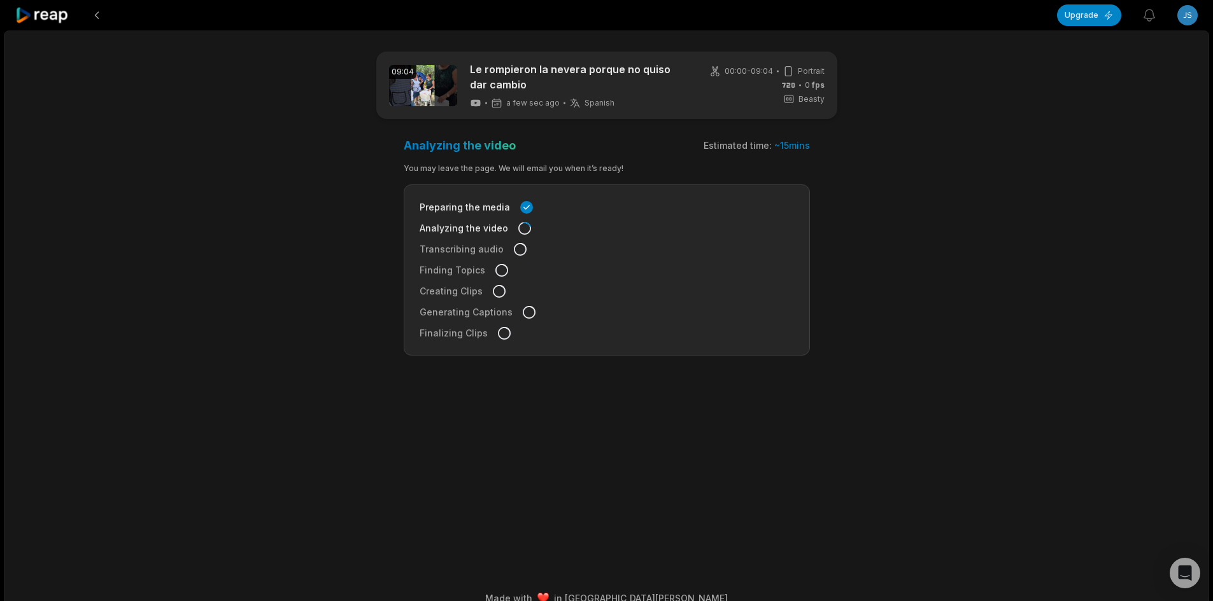
click at [57, 12] on icon at bounding box center [42, 15] width 54 height 17
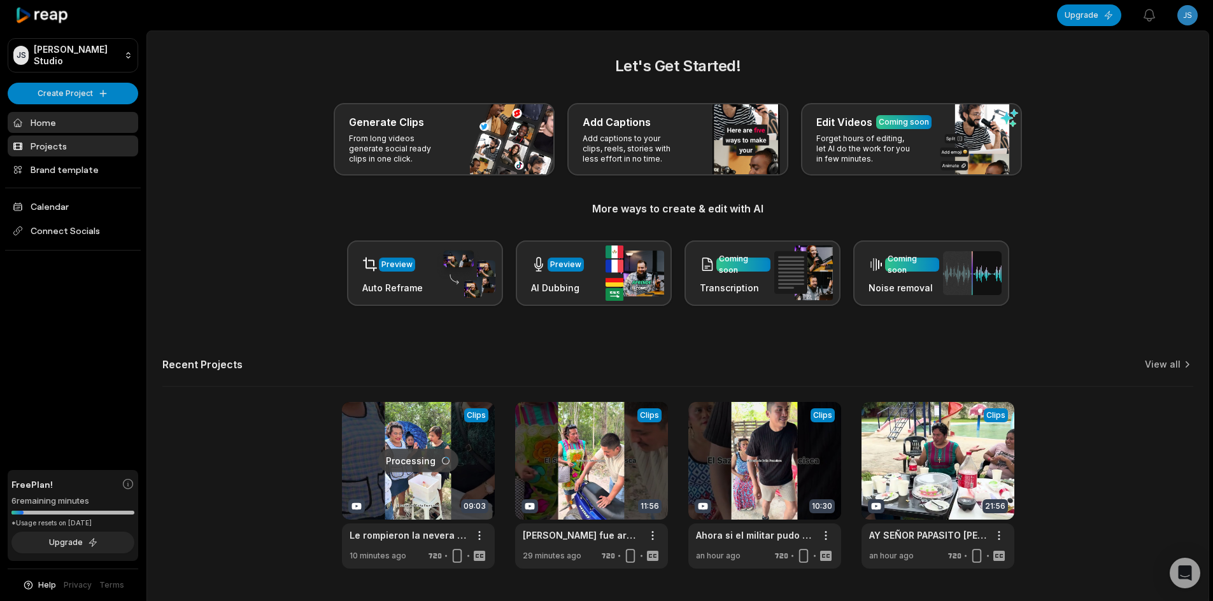
click at [65, 145] on link "Projects" at bounding box center [73, 146] width 130 height 21
click at [69, 137] on link "Projects" at bounding box center [73, 146] width 130 height 21
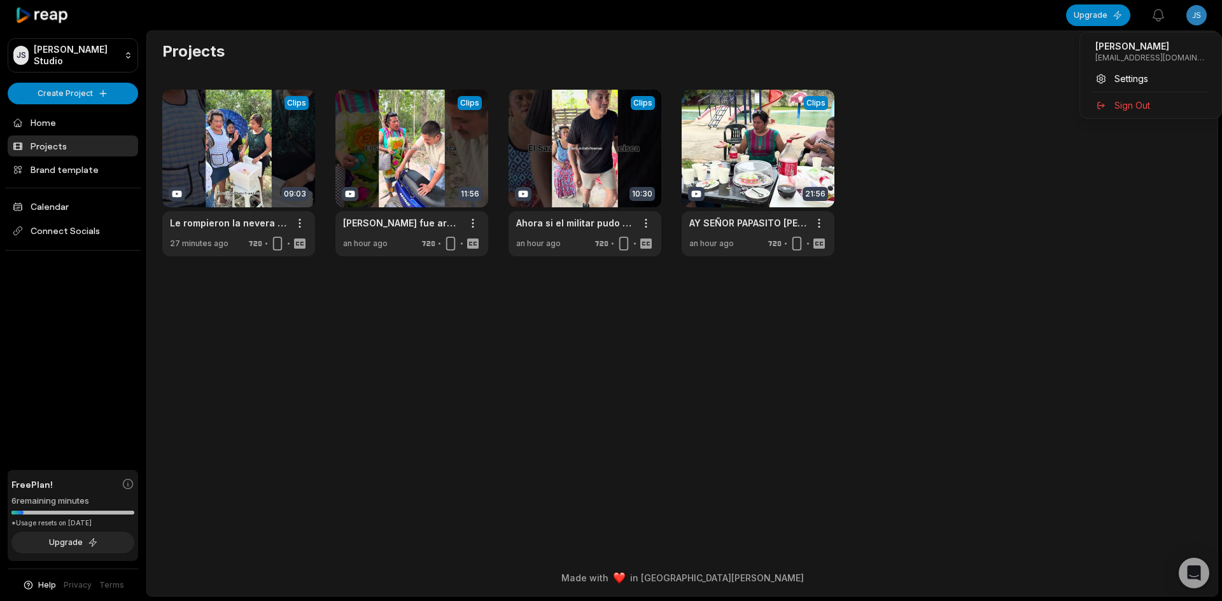
click at [1192, 8] on html "[PERSON_NAME] Studio Create Project Home Projects Brand template Calendar Conne…" at bounding box center [611, 300] width 1222 height 601
drag, startPoint x: 1177, startPoint y: 57, endPoint x: 1095, endPoint y: 60, distance: 82.8
click at [1095, 60] on div "[PERSON_NAME] [EMAIL_ADDRESS][DOMAIN_NAME]" at bounding box center [1150, 51] width 131 height 33
copy p "[EMAIL_ADDRESS][DOMAIN_NAME]"
click at [943, 181] on html "[PERSON_NAME] Studio Create Project Home Projects Brand template Calendar Conne…" at bounding box center [611, 300] width 1222 height 601
